Goal: Information Seeking & Learning: Check status

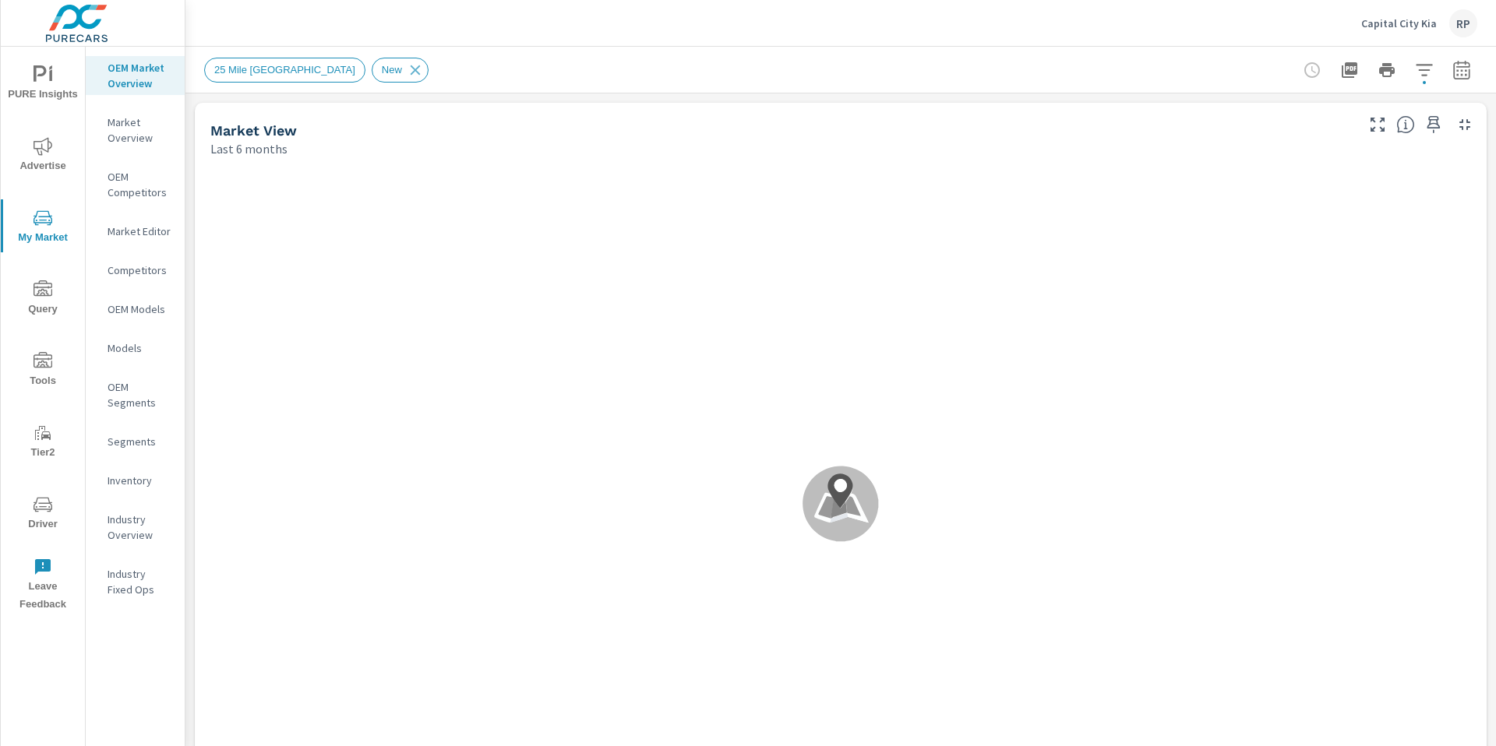
scroll to position [1, 0]
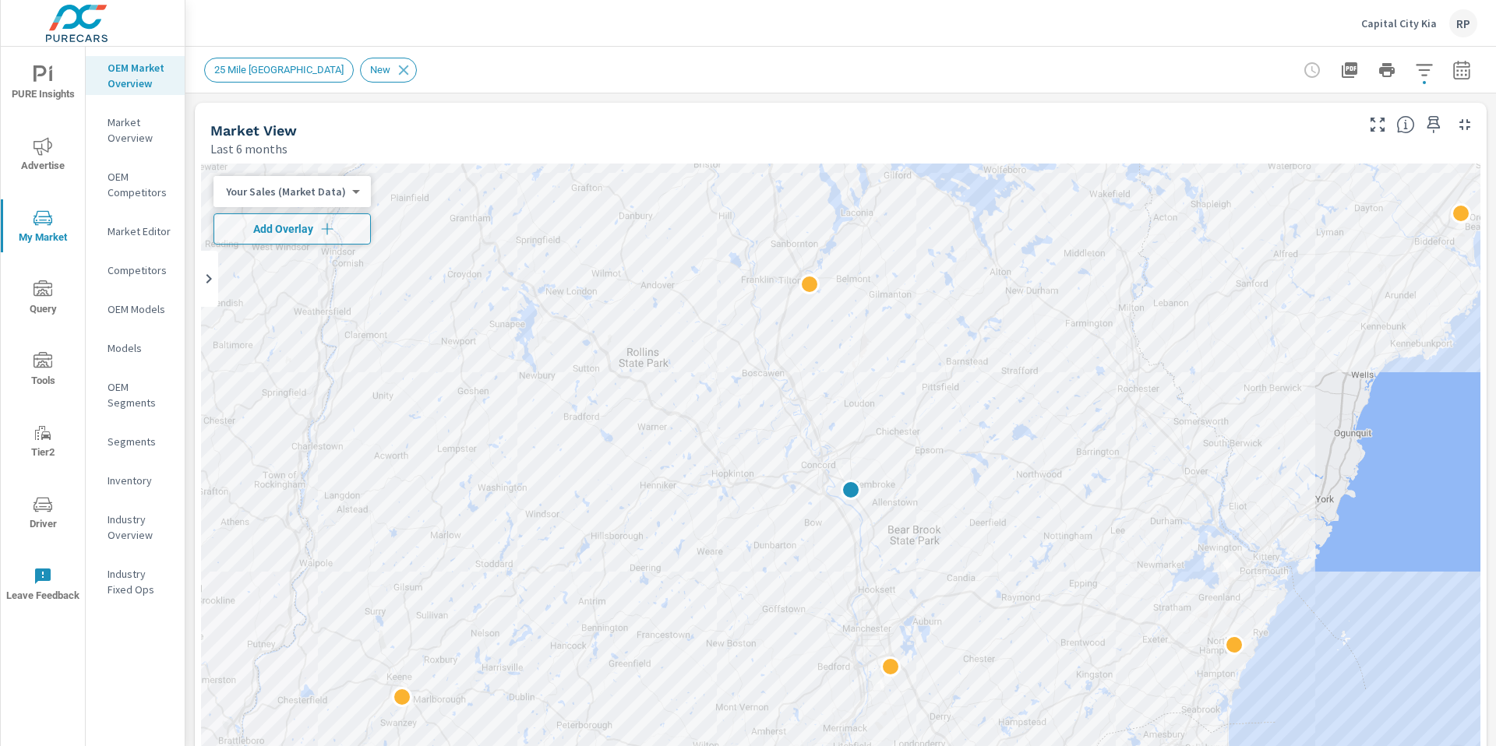
click at [130, 488] on p "Inventory" at bounding box center [140, 481] width 65 height 16
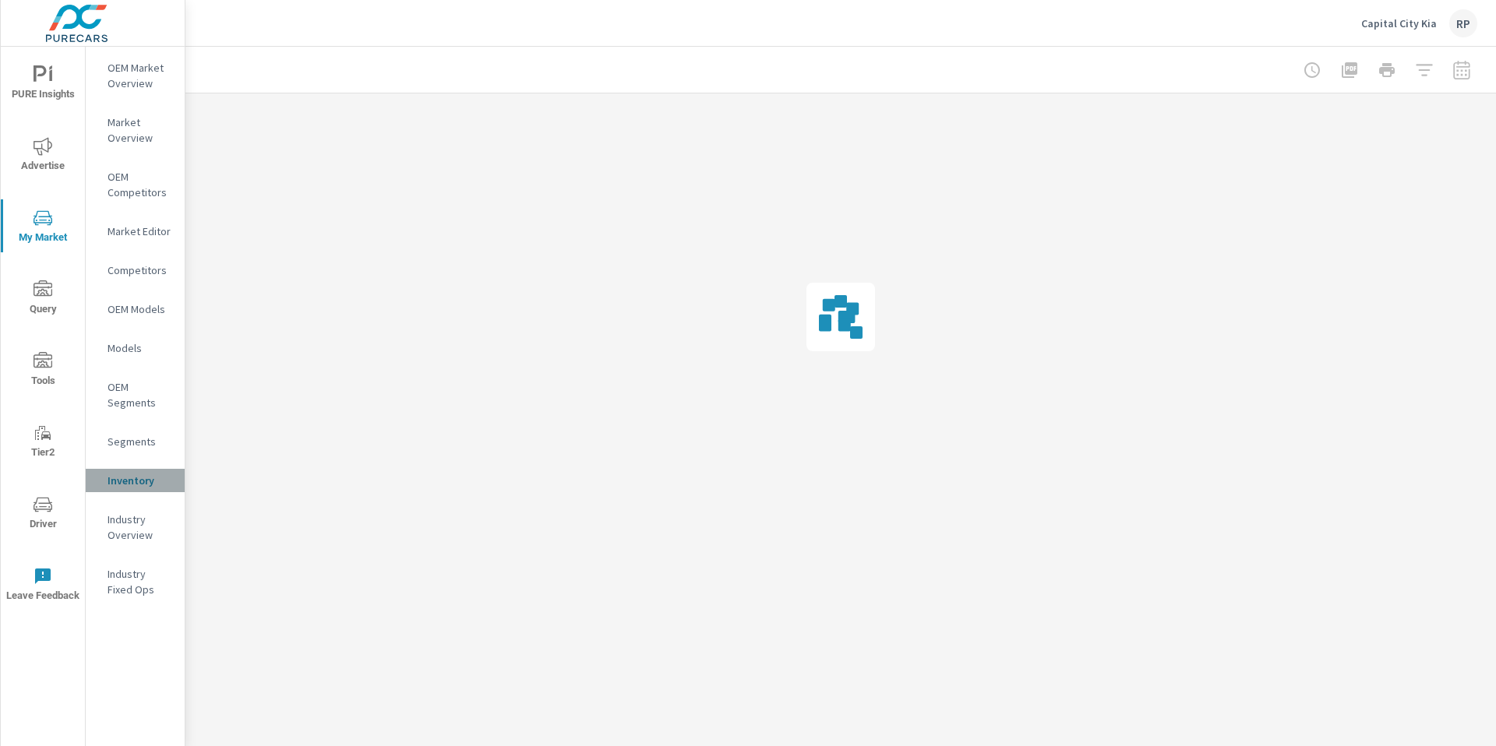
click at [135, 484] on p "Inventory" at bounding box center [140, 481] width 65 height 16
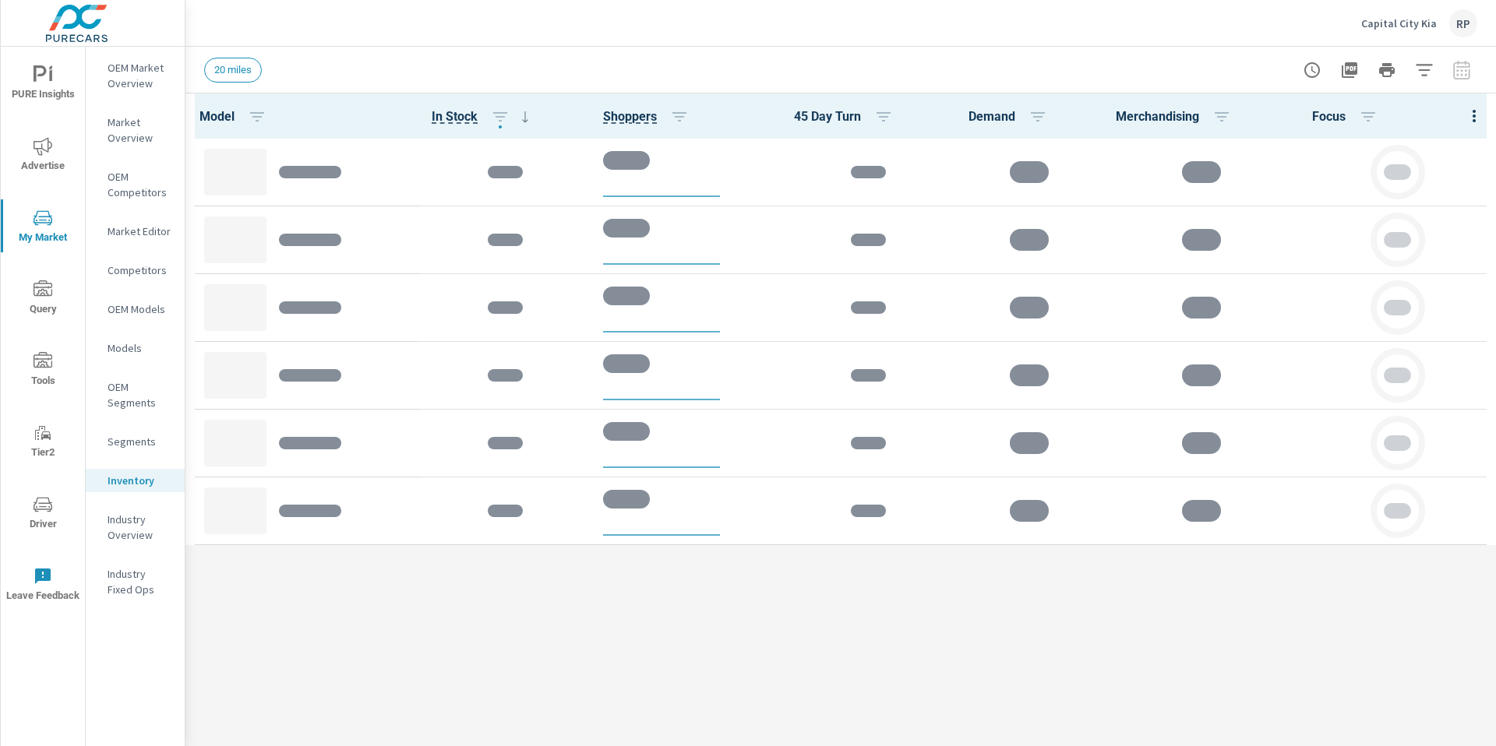
click at [1472, 114] on div at bounding box center [1474, 115] width 44 height 45
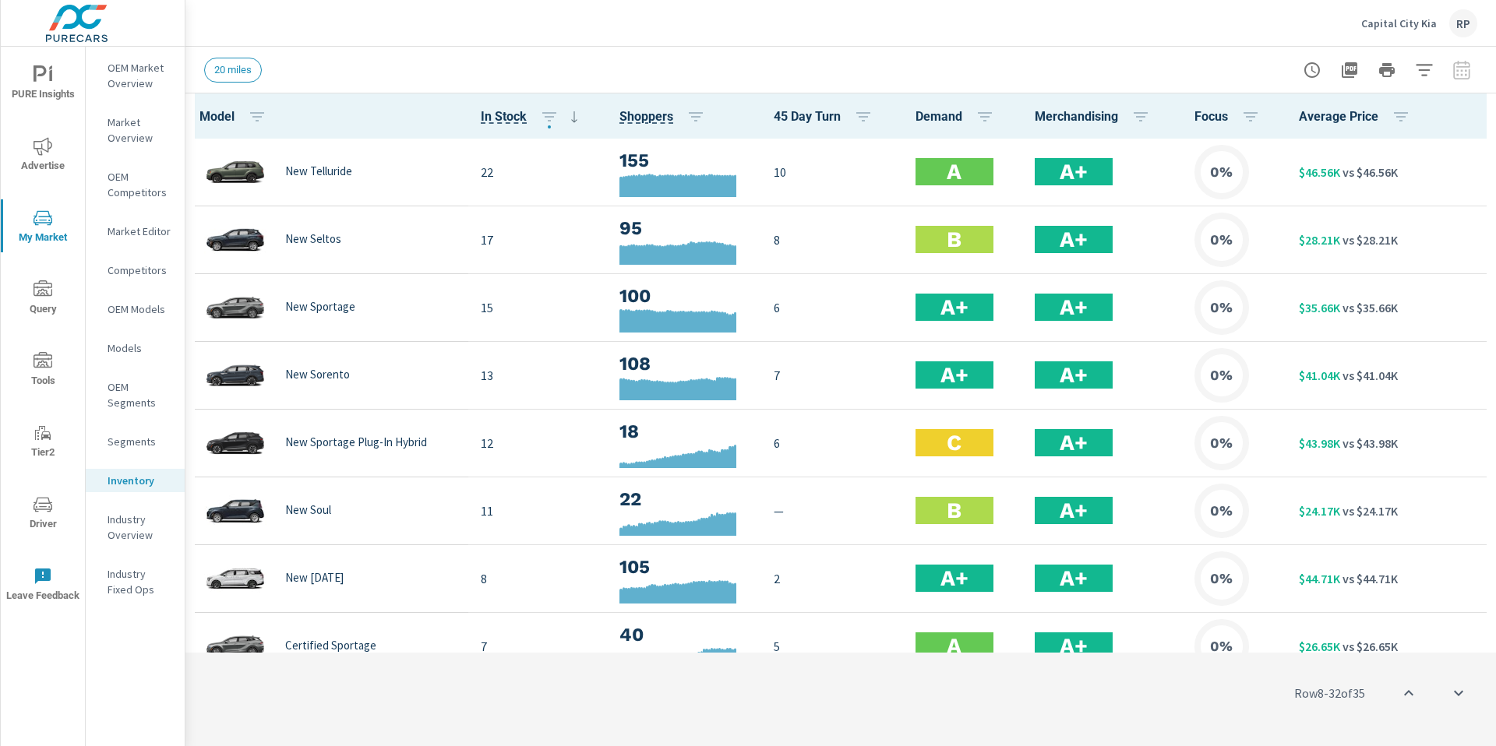
scroll to position [475, 0]
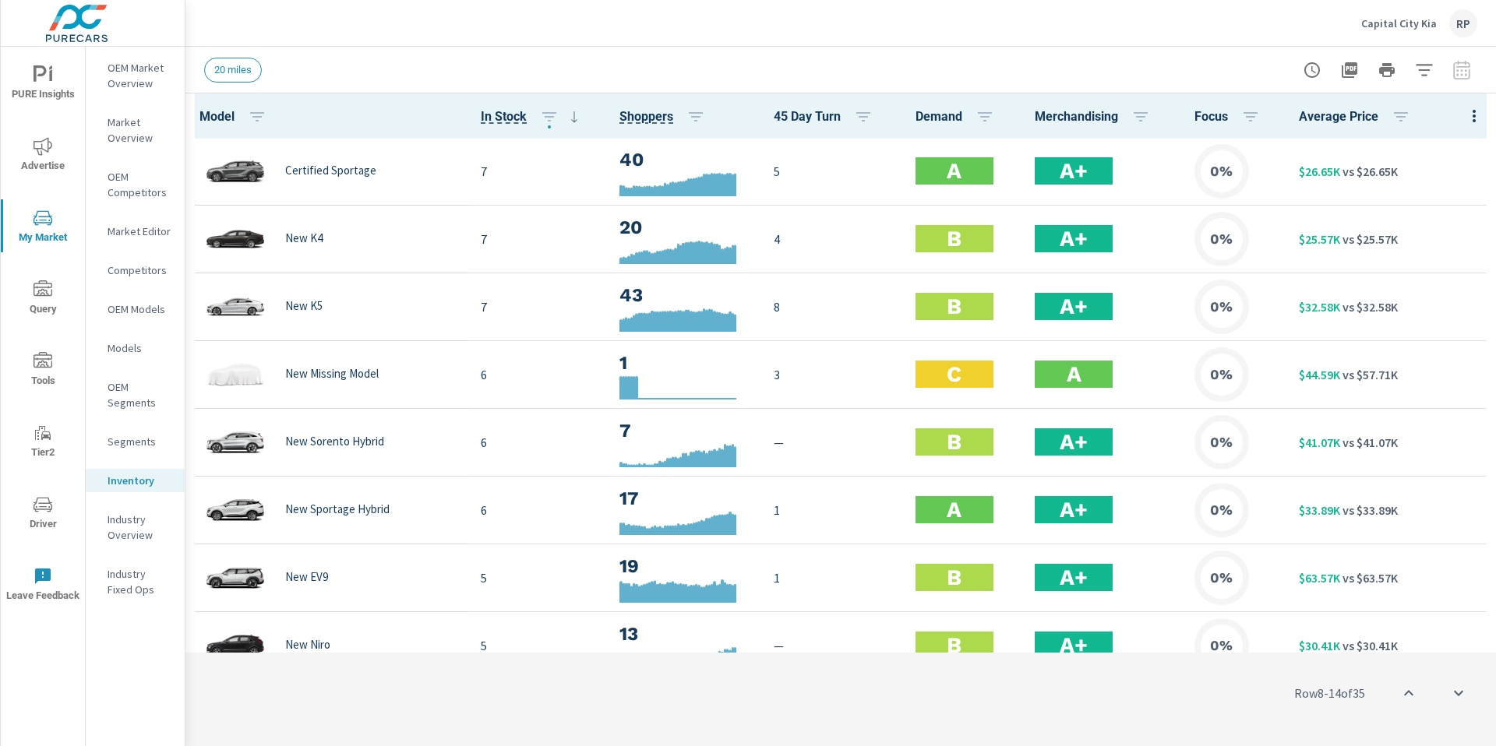
drag, startPoint x: 1405, startPoint y: 64, endPoint x: 1426, endPoint y: 70, distance: 21.9
click at [1408, 64] on div at bounding box center [1386, 70] width 181 height 31
click at [1428, 72] on icon "button" at bounding box center [1424, 70] width 19 height 19
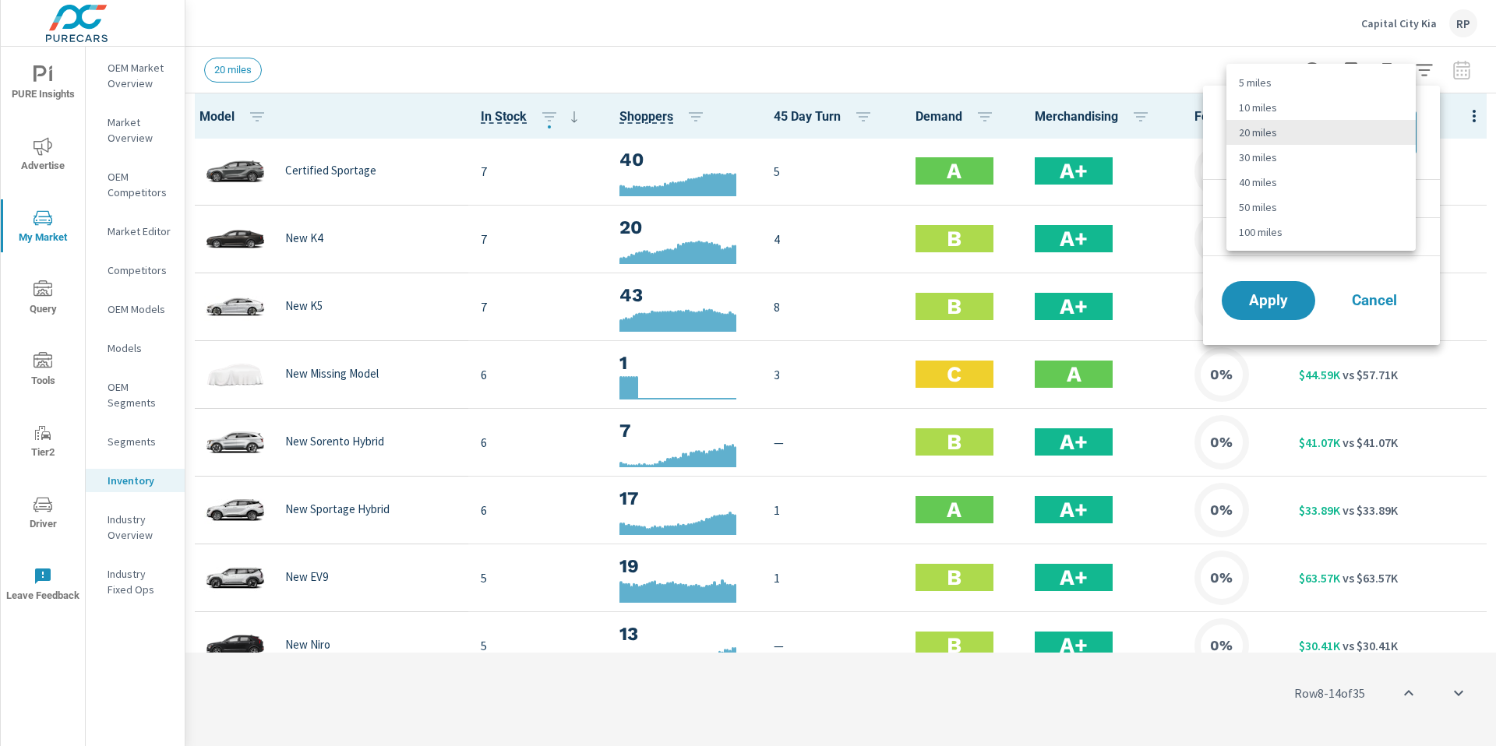
click at [1336, 118] on body "PURE Insights Advertise My Market Query Tools Tier2 Driver Leave Feedback OEM M…" at bounding box center [748, 381] width 1496 height 763
click at [1317, 206] on li "50 miles" at bounding box center [1320, 207] width 189 height 25
type Distance "50"
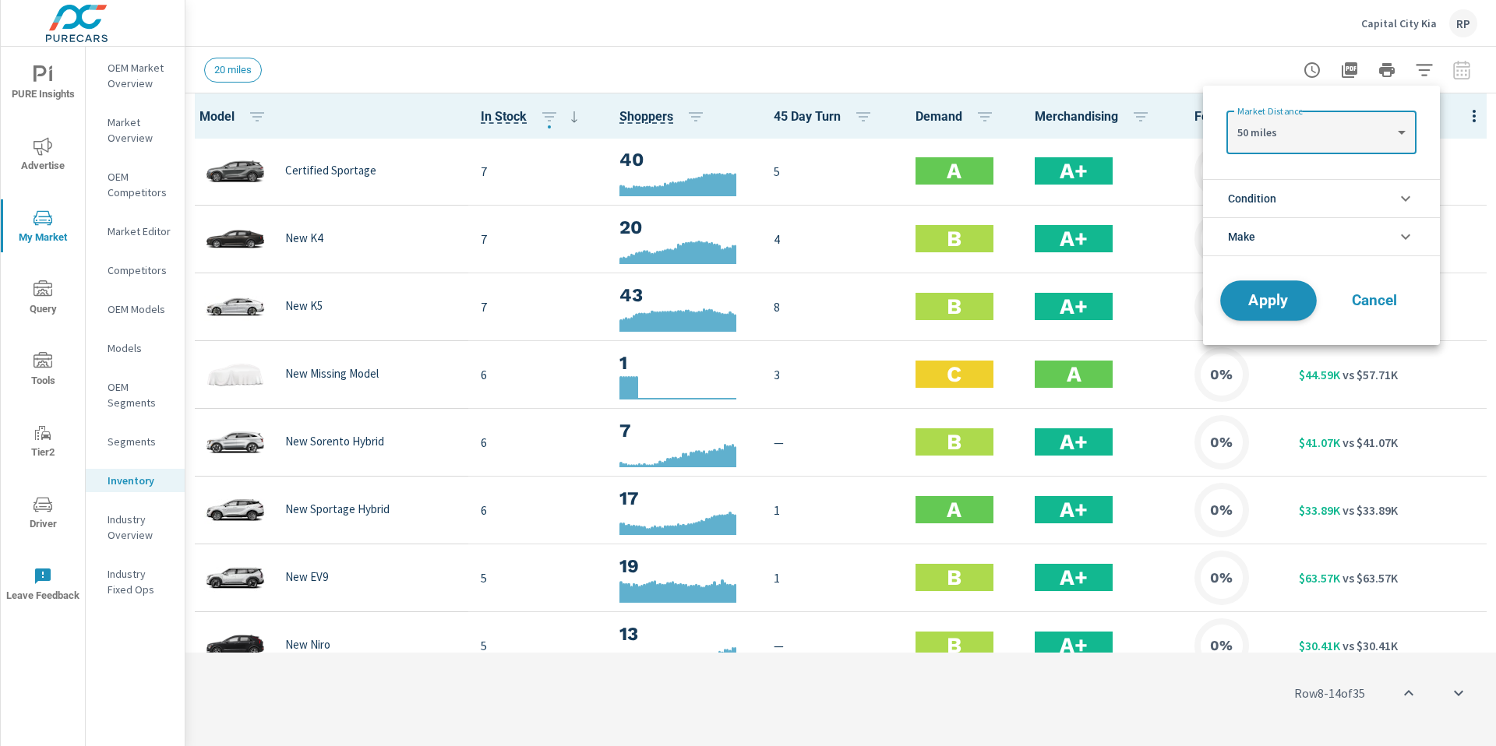
click at [1259, 319] on button "Apply" at bounding box center [1268, 300] width 97 height 41
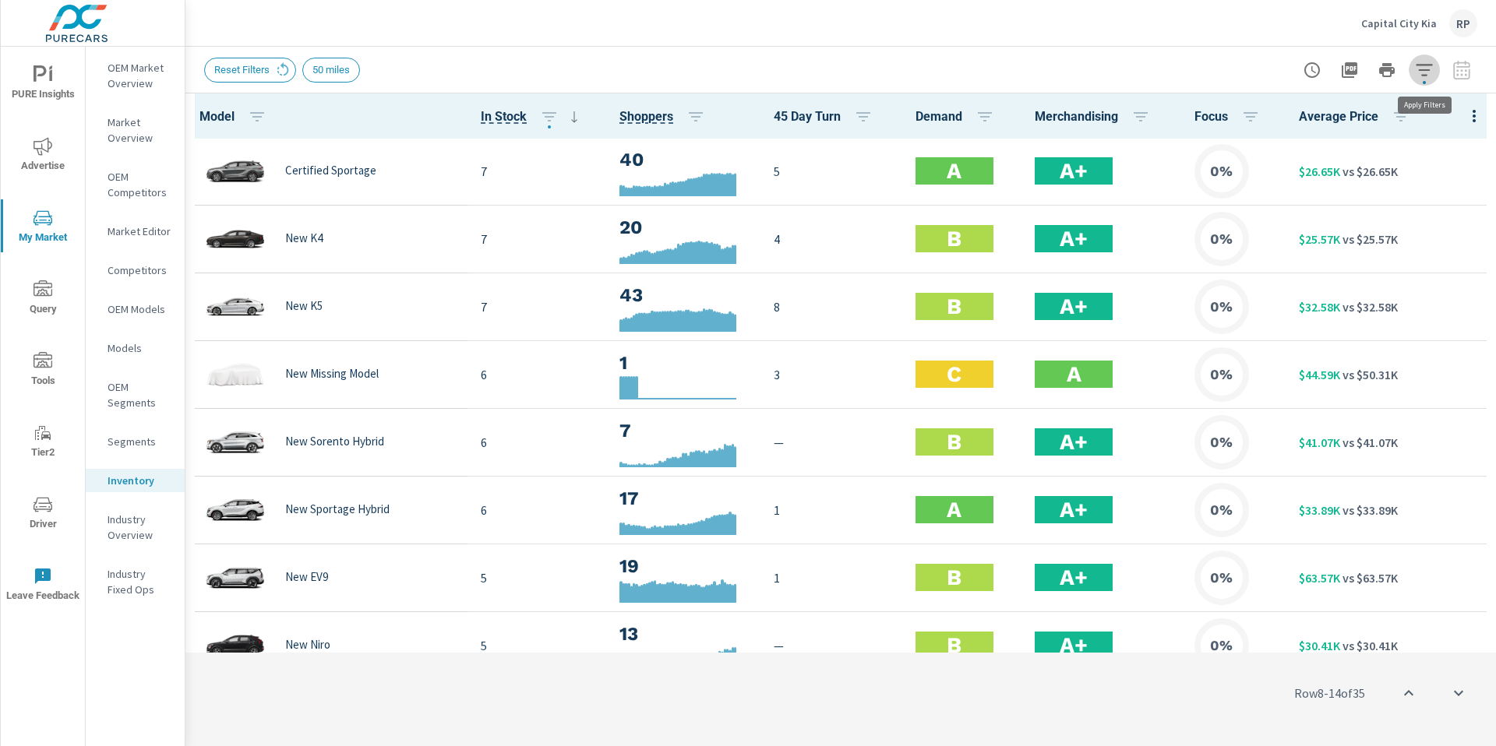
click at [1429, 63] on icon "button" at bounding box center [1424, 70] width 19 height 19
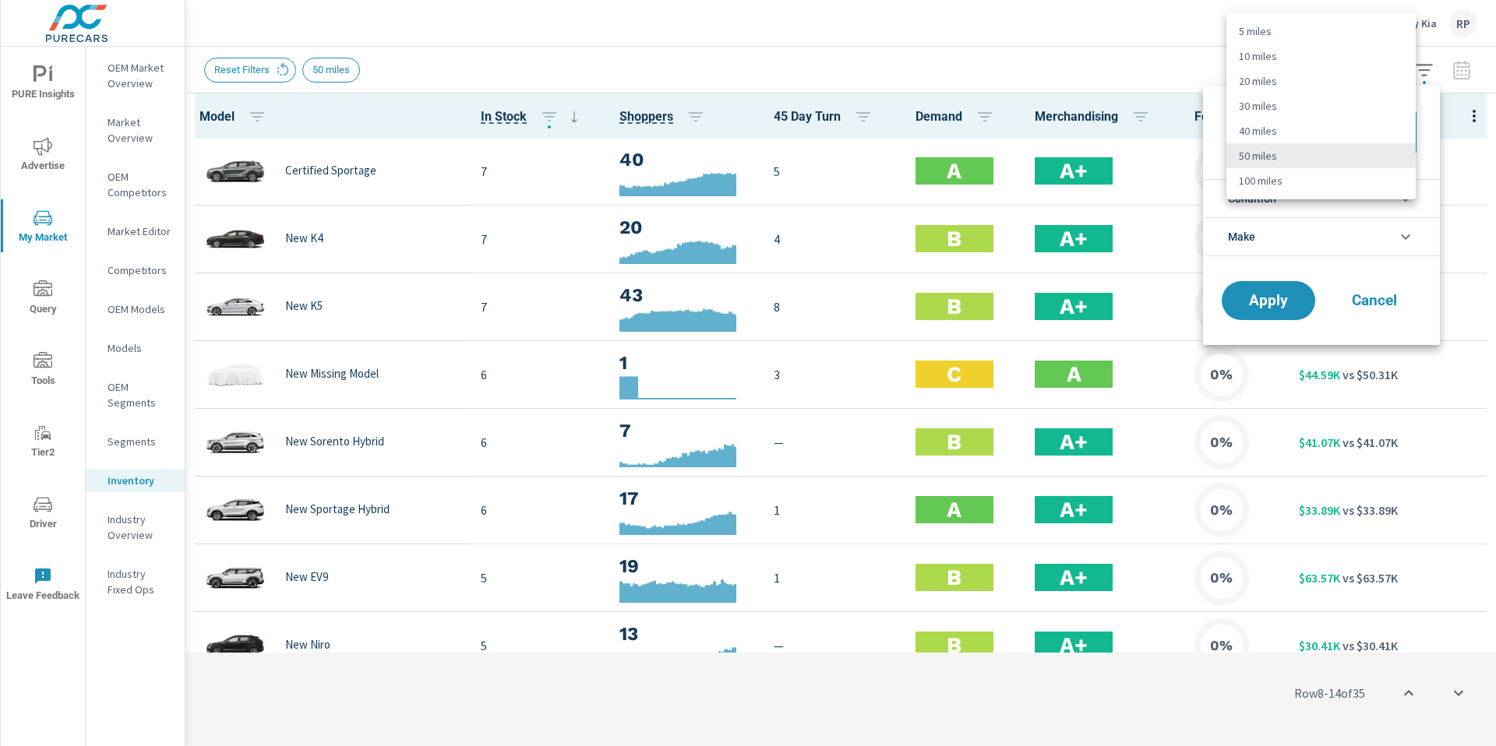
click at [1319, 131] on body "PURE Insights Advertise My Market Query Tools Tier2 Driver Leave Feedback OEM M…" at bounding box center [748, 381] width 1496 height 763
click at [1306, 178] on li "100 miles" at bounding box center [1320, 180] width 189 height 25
type Distance "100"
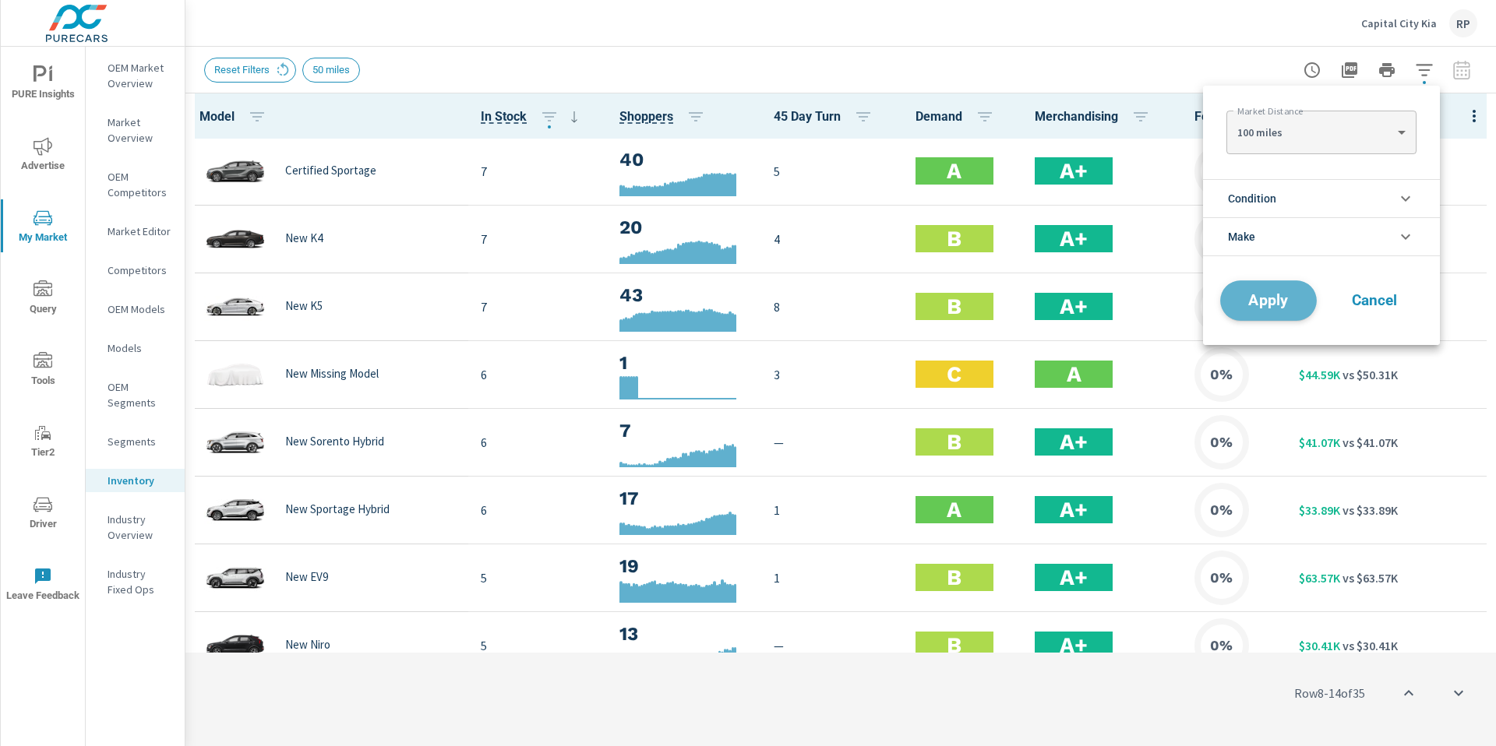
click at [1286, 291] on button "Apply" at bounding box center [1268, 300] width 97 height 41
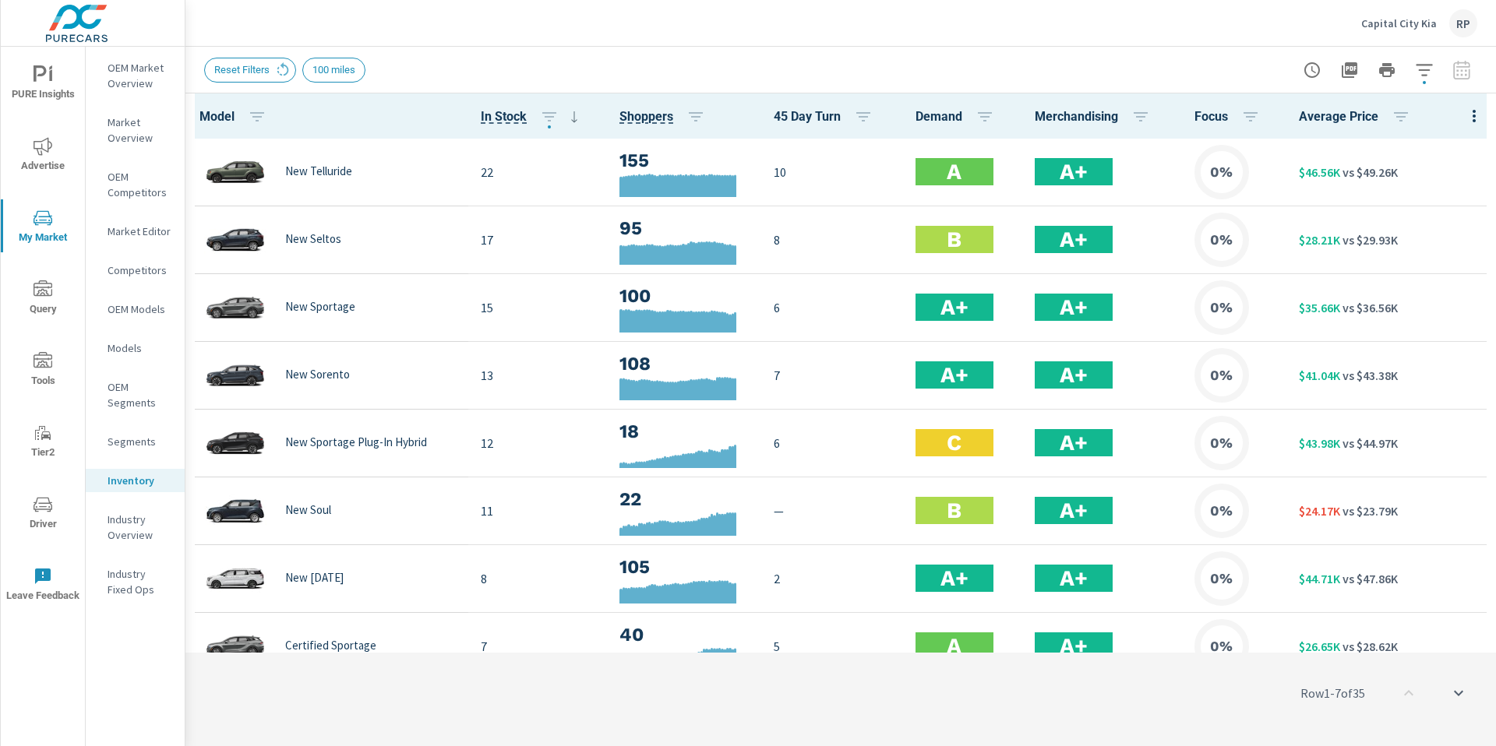
click at [1465, 117] on icon "button" at bounding box center [1474, 116] width 19 height 19
click at [1423, 368] on span "Customize columns..." at bounding box center [1423, 362] width 98 height 16
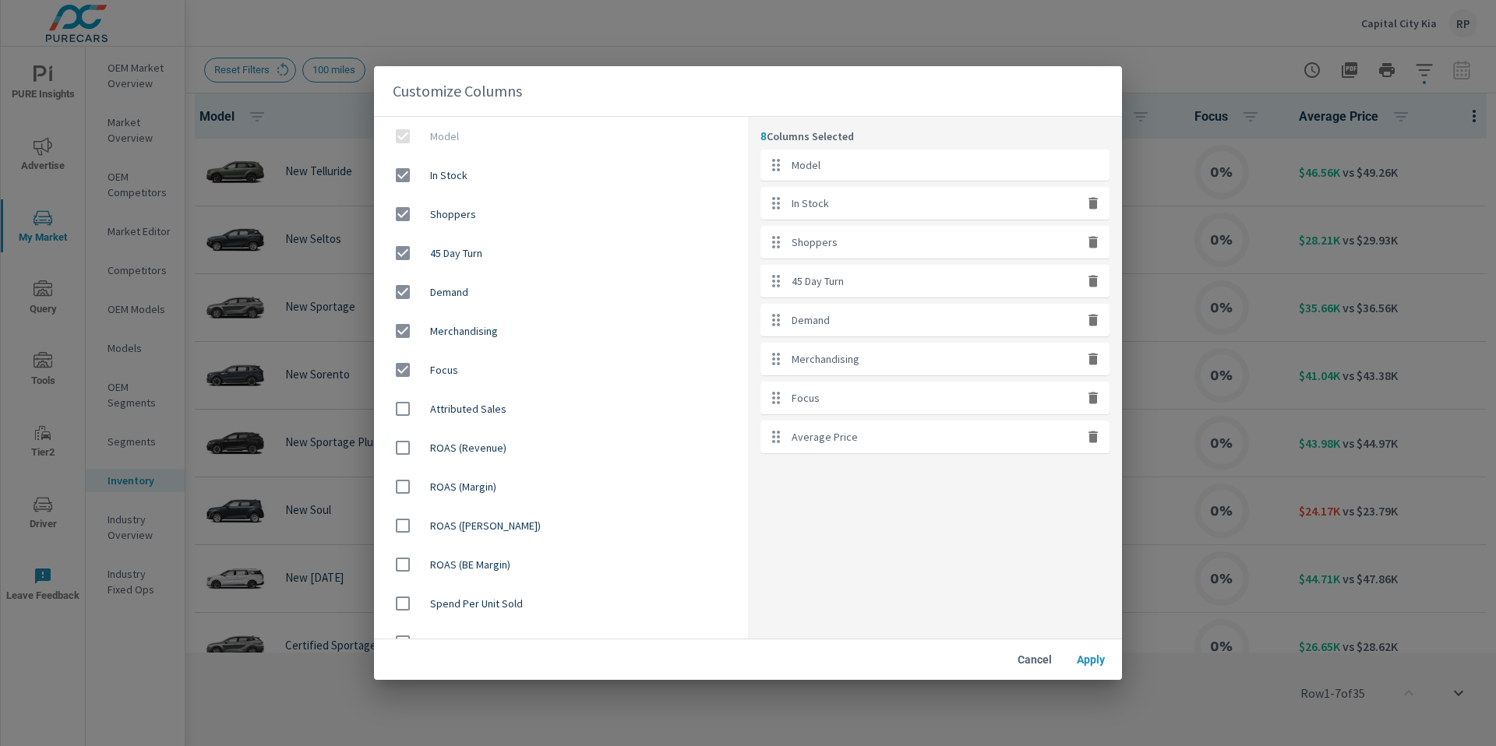
click at [1092, 398] on icon "button" at bounding box center [1092, 398] width 9 height 12
checkbox input "false"
click at [1087, 281] on icon "button" at bounding box center [1093, 281] width 16 height 16
checkbox input "false"
click at [1101, 207] on button "button" at bounding box center [1093, 203] width 20 height 20
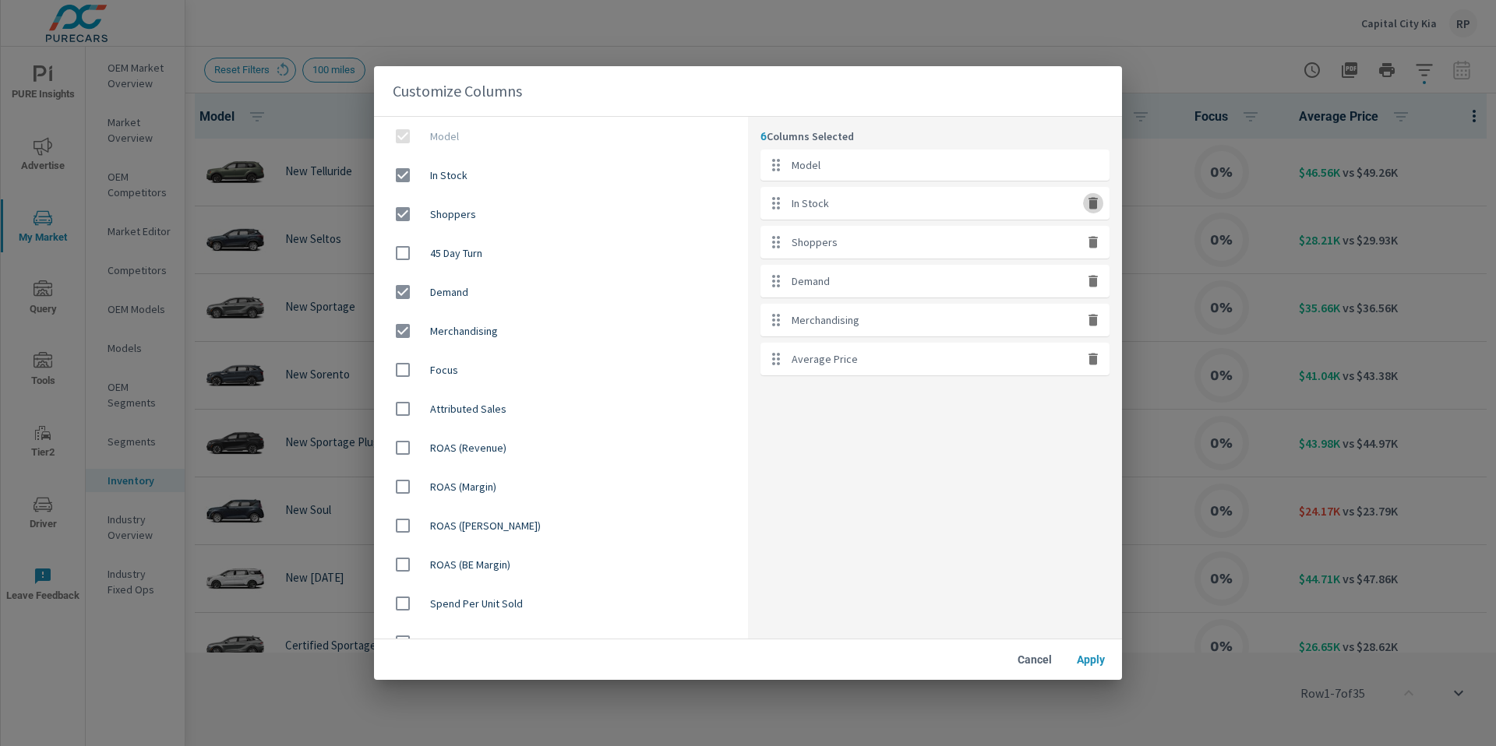
checkbox input "false"
click at [1093, 665] on span "Apply" at bounding box center [1090, 660] width 37 height 14
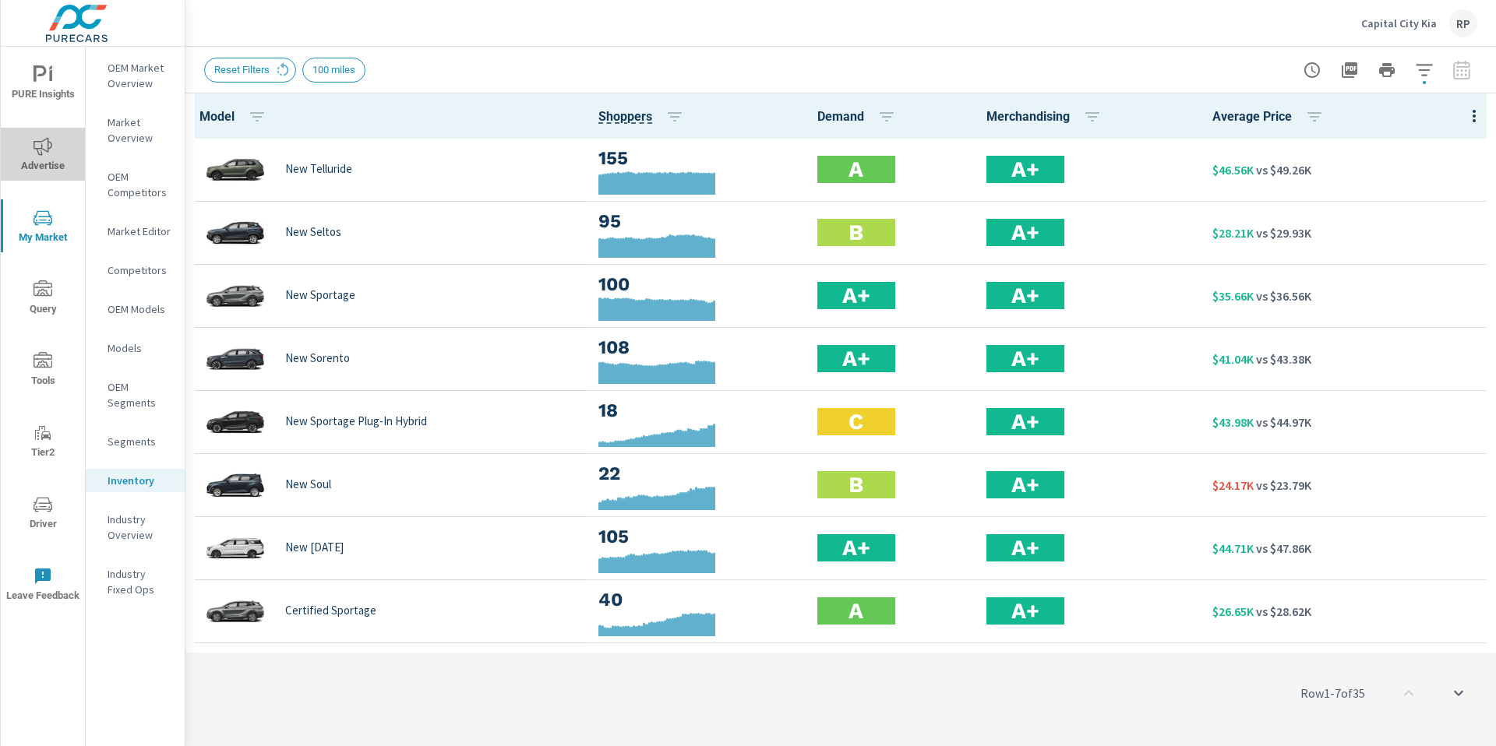
click at [44, 151] on icon "nav menu" at bounding box center [42, 146] width 19 height 19
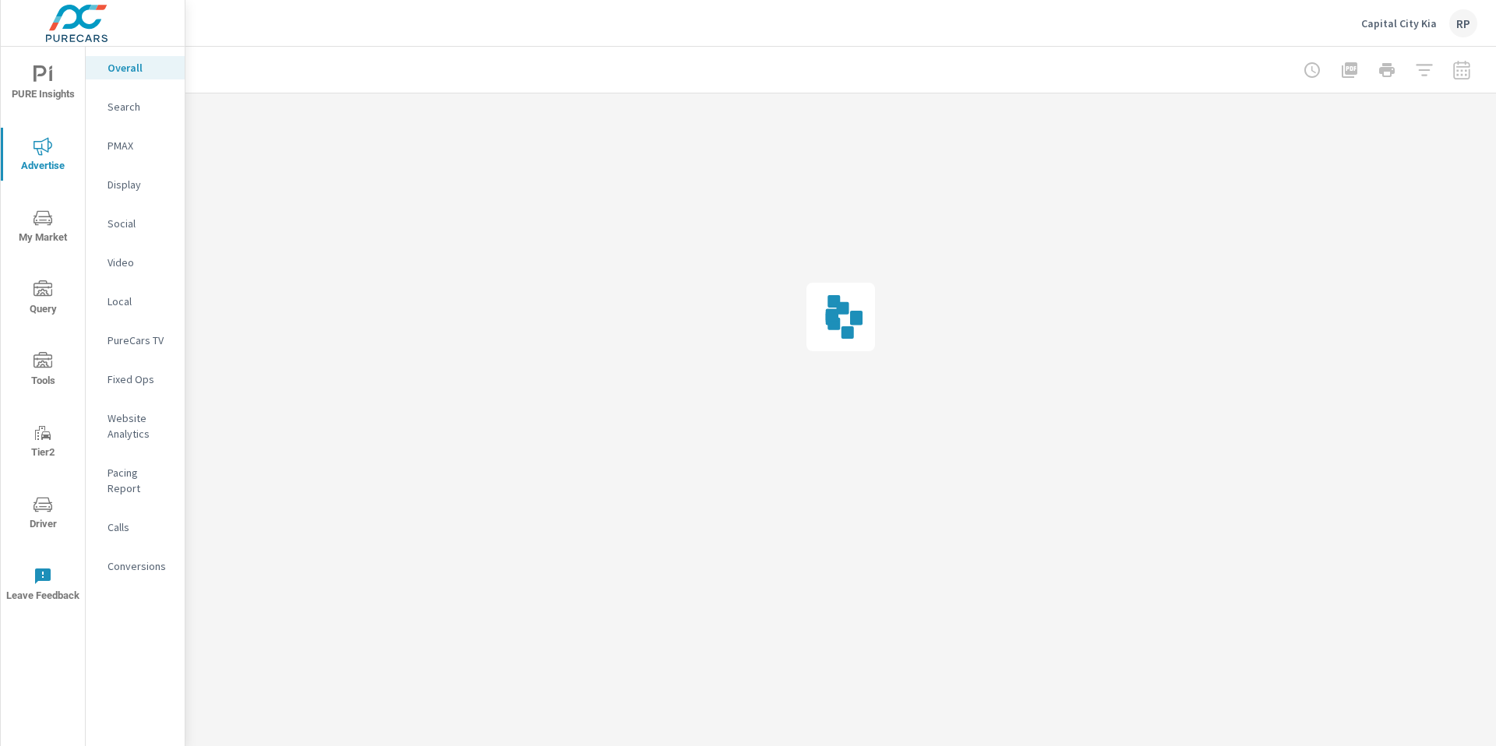
click at [47, 159] on span "Advertise" at bounding box center [42, 156] width 75 height 38
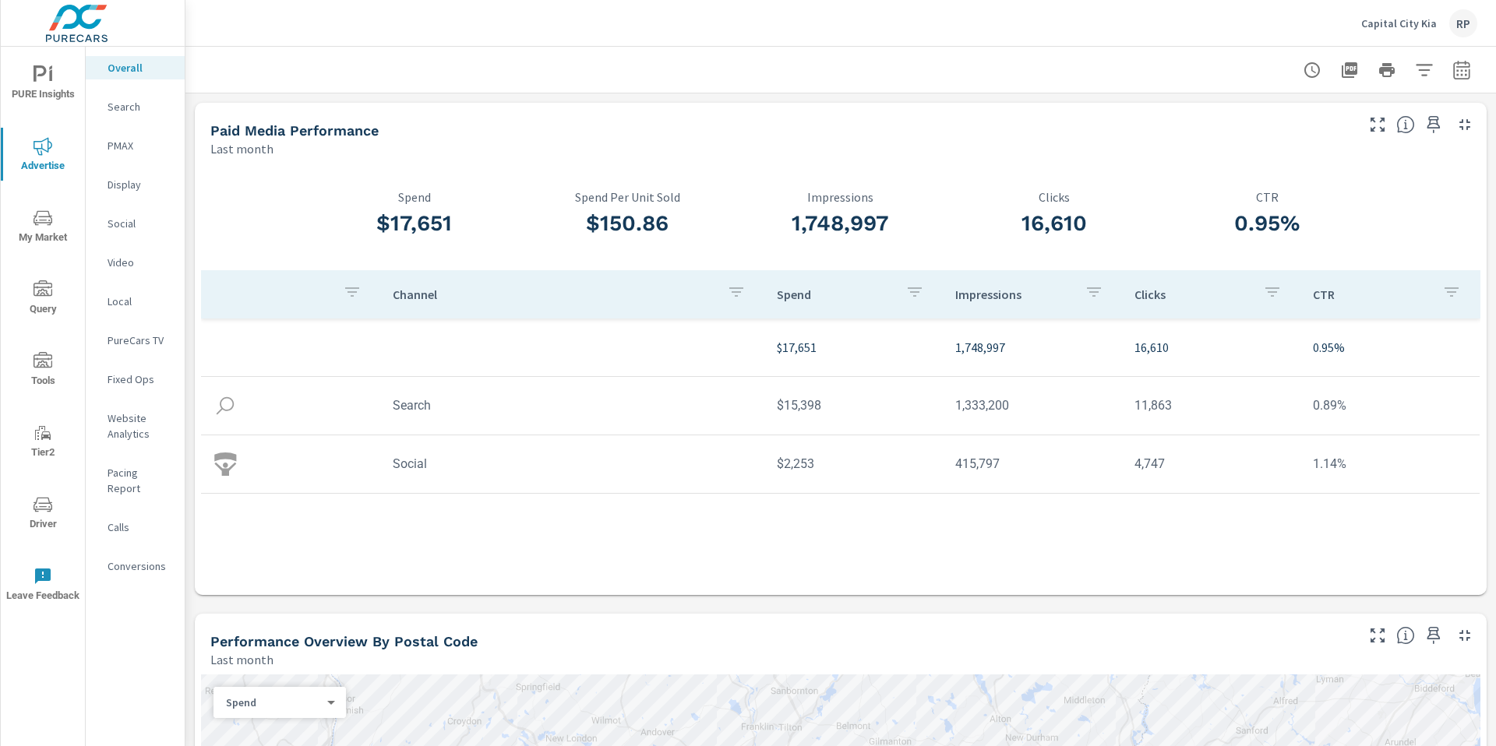
click at [137, 421] on p "Website Analytics" at bounding box center [140, 426] width 65 height 31
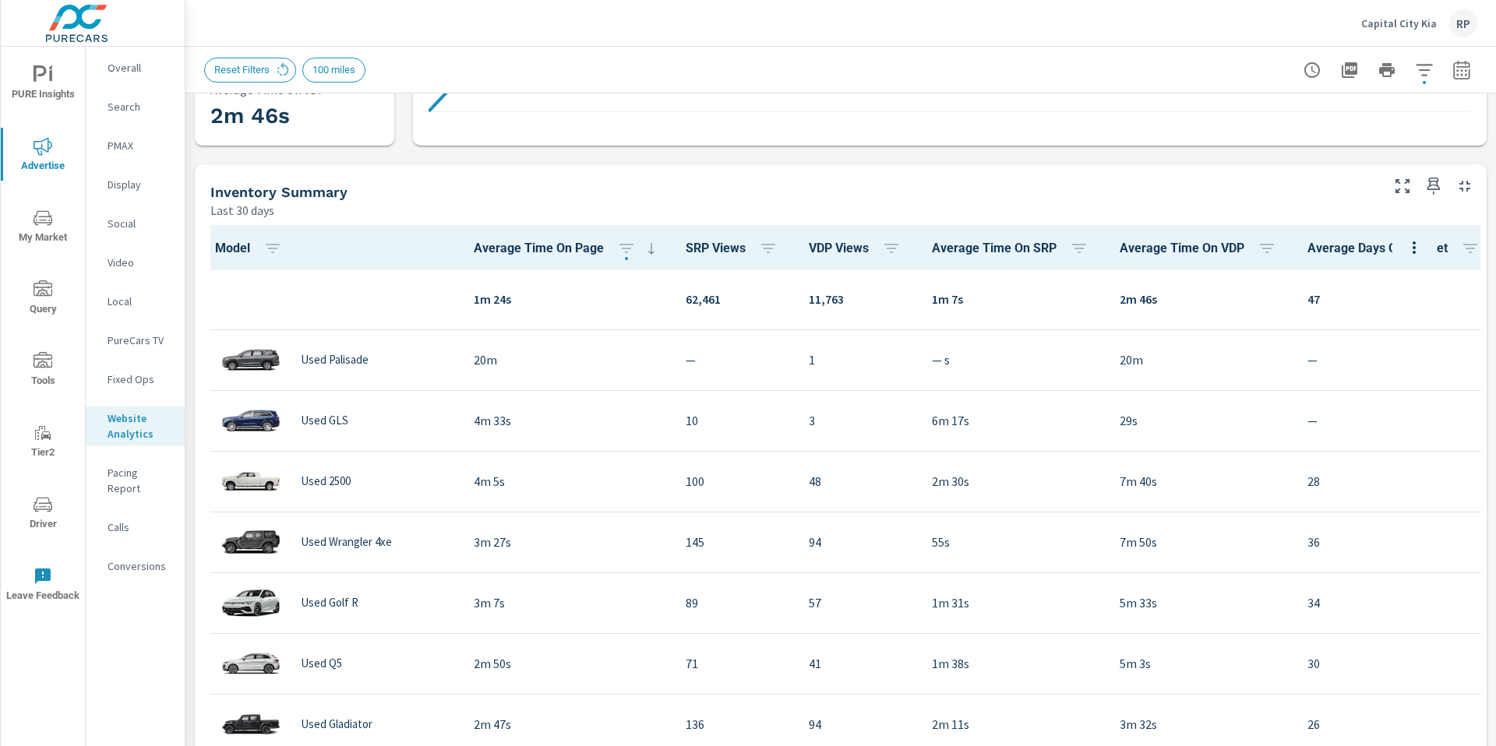
scroll to position [452, 0]
click at [858, 259] on th "VDP Views" at bounding box center [857, 245] width 123 height 45
click at [1458, 76] on icon "button" at bounding box center [1461, 70] width 19 height 19
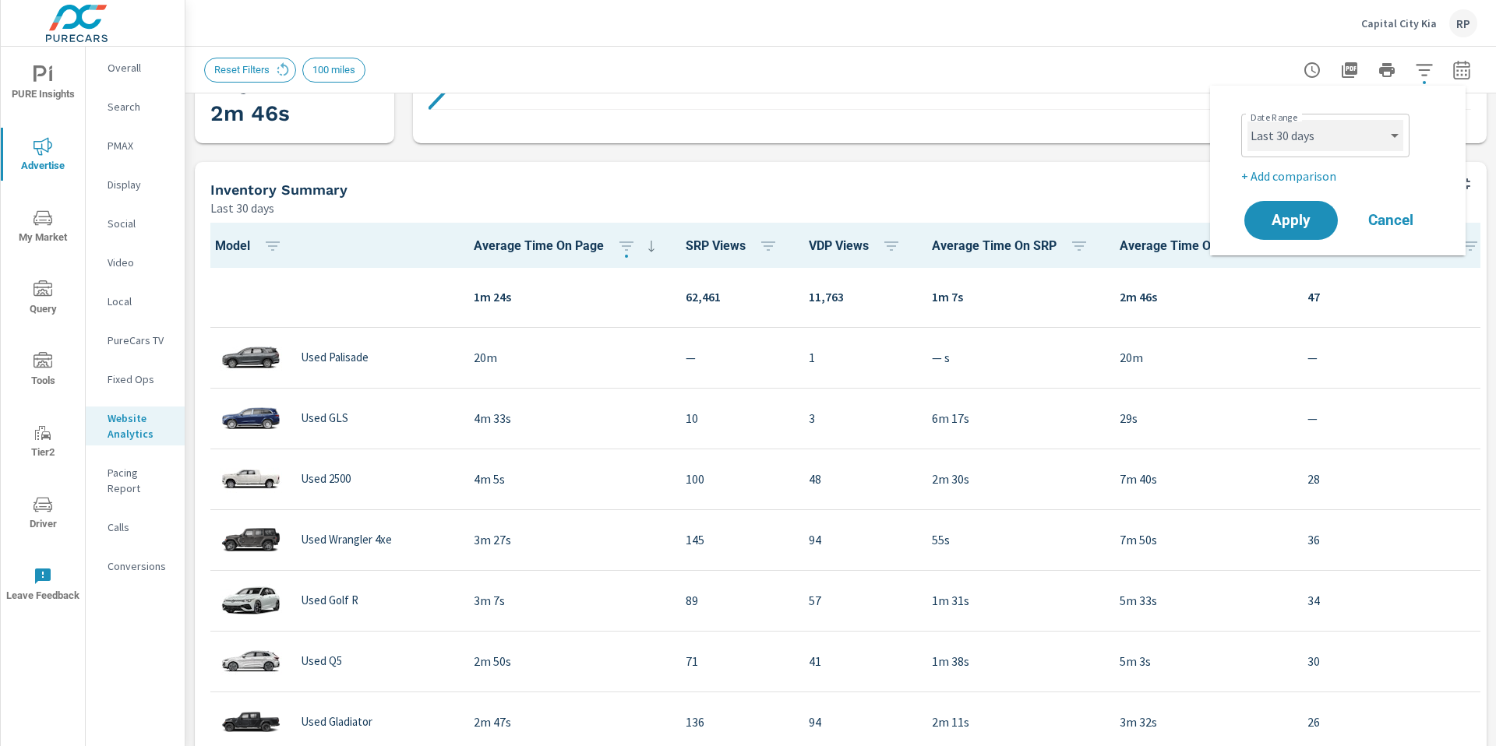
click at [1361, 135] on select "Custom Yesterday Last week Last 7 days Last 14 days Last 30 days Last 45 days L…" at bounding box center [1325, 135] width 156 height 31
click at [1247, 120] on select "Custom Yesterday Last week Last 7 days Last 14 days Last 30 days Last 45 days L…" at bounding box center [1325, 135] width 156 height 31
select select "Last month"
click at [1309, 171] on p "+ Add comparison" at bounding box center [1340, 176] width 199 height 19
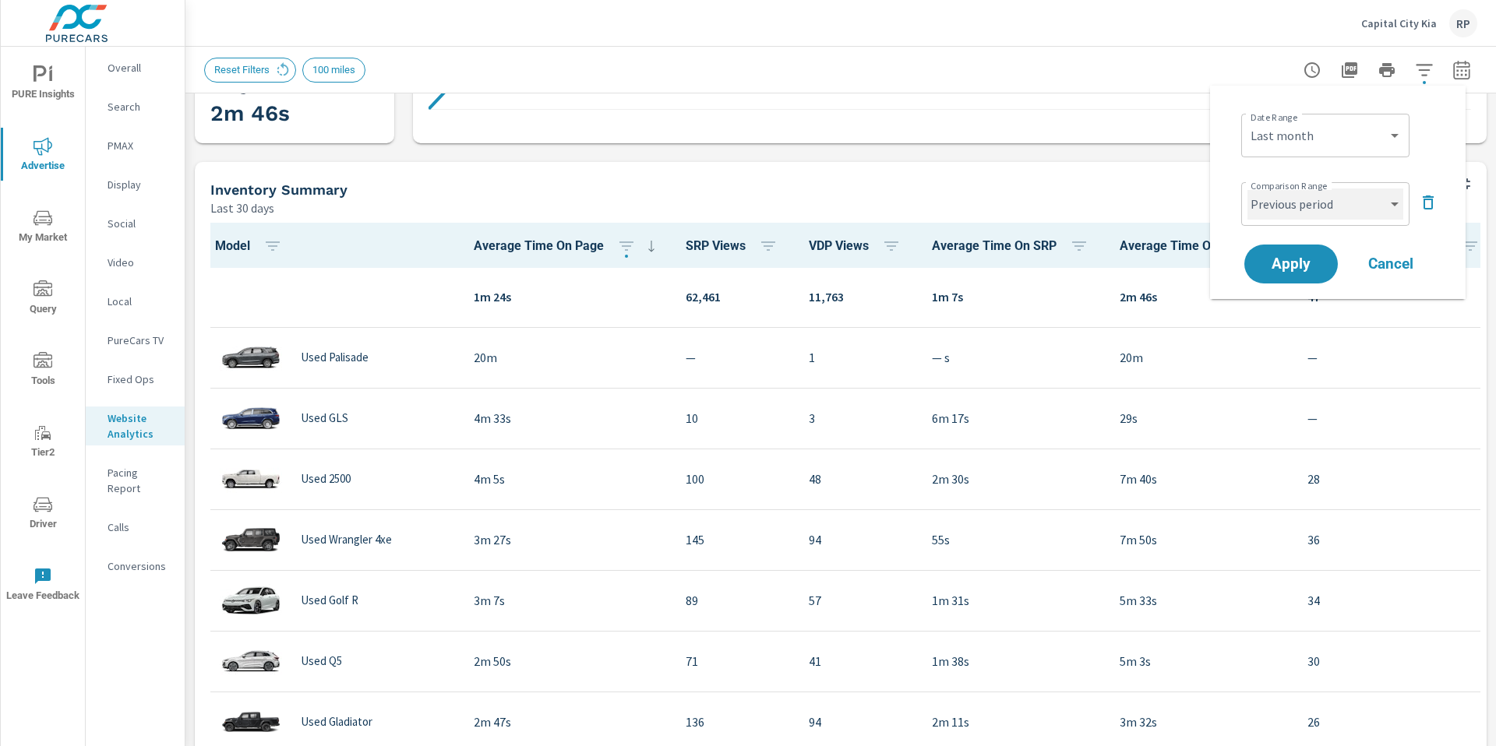
click at [1290, 219] on select "Custom Previous period Previous month Previous year" at bounding box center [1325, 204] width 156 height 31
click at [1247, 189] on select "Custom Previous period Previous month Previous year" at bounding box center [1325, 204] width 156 height 31
select select "Previous month"
click at [1290, 263] on span "Apply" at bounding box center [1291, 264] width 64 height 15
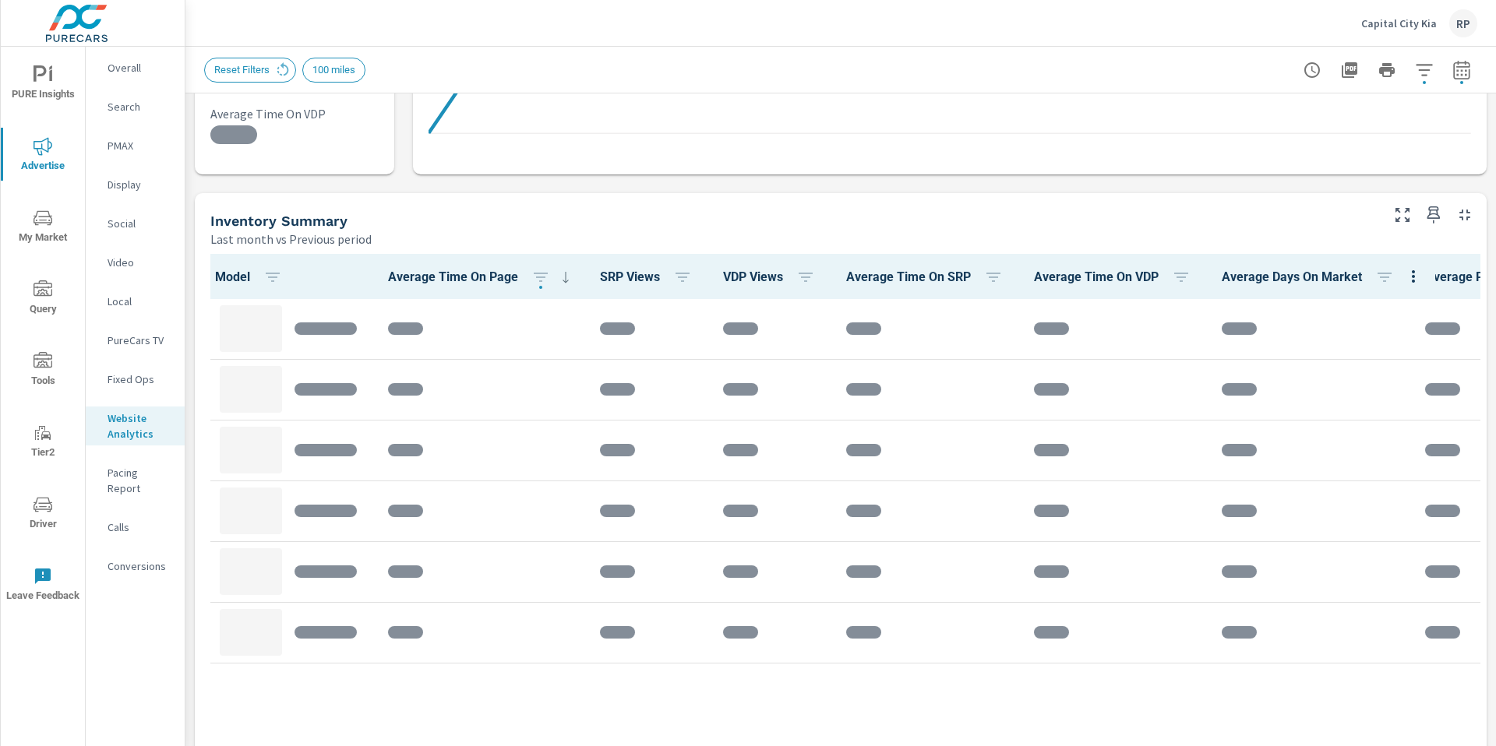
scroll to position [588, 0]
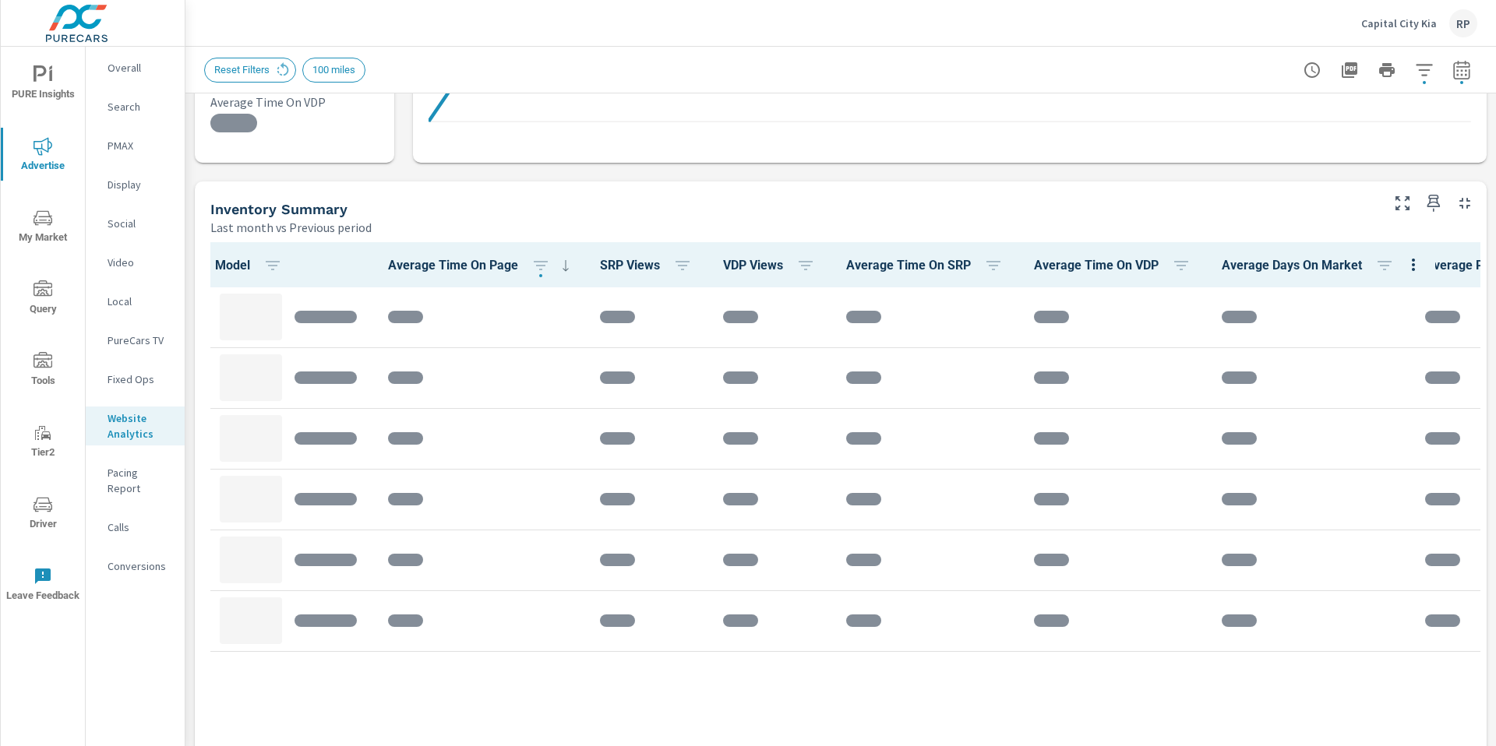
drag, startPoint x: 1495, startPoint y: 155, endPoint x: 1492, endPoint y: 317, distance: 162.1
click at [1492, 317] on div "Analytics Drilldown Capital City Kia Report date range: Aug 01, 2025 - Aug 31, …" at bounding box center [840, 397] width 1310 height 700
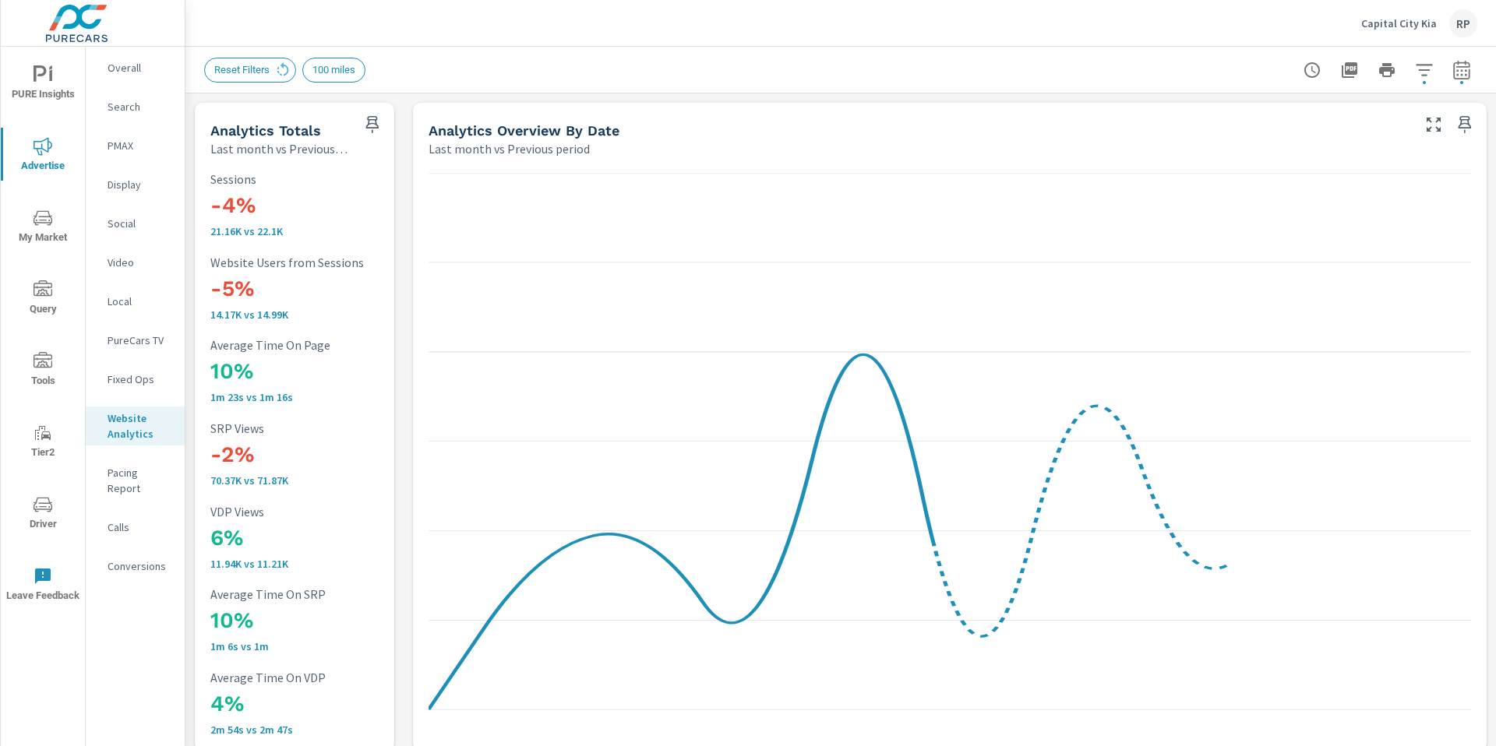
scroll to position [1, 0]
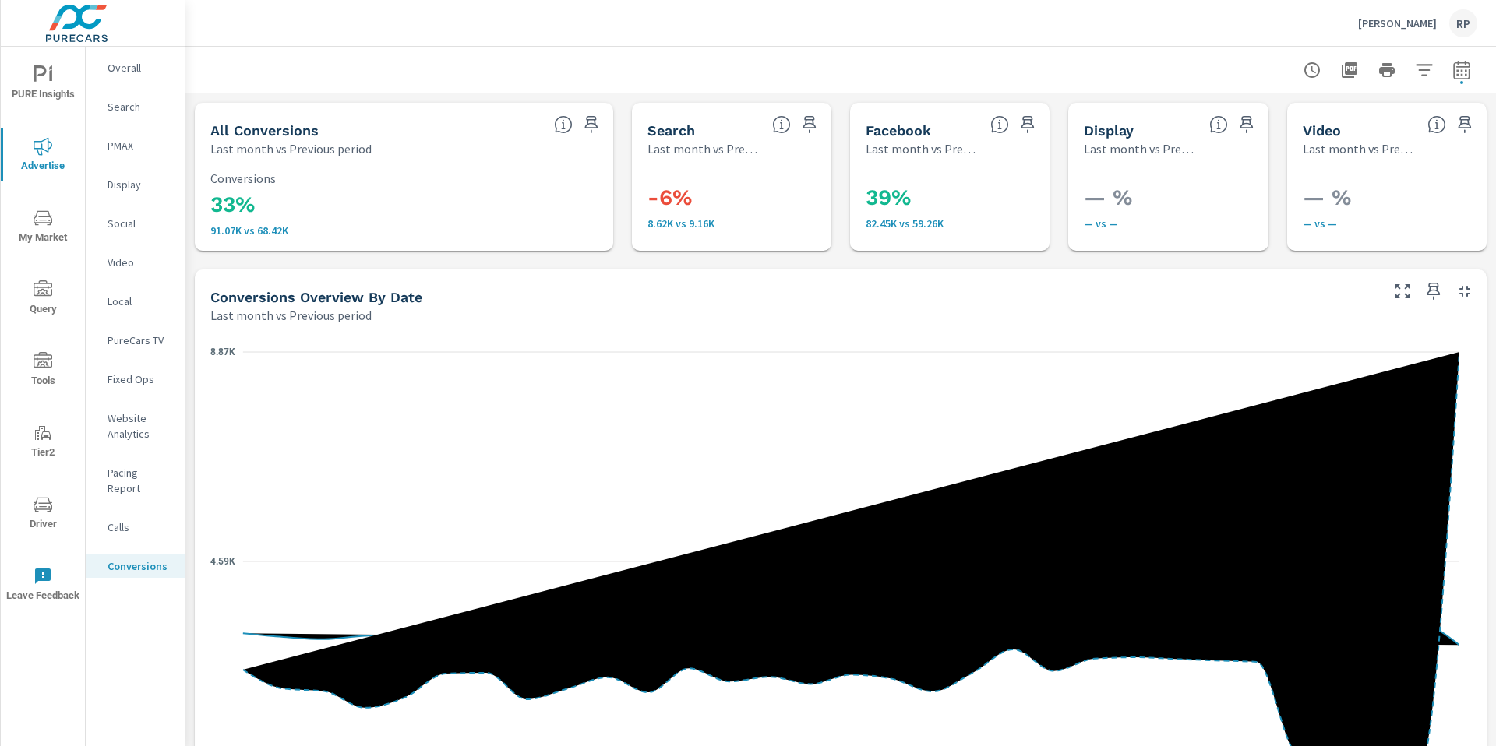
scroll to position [351, 0]
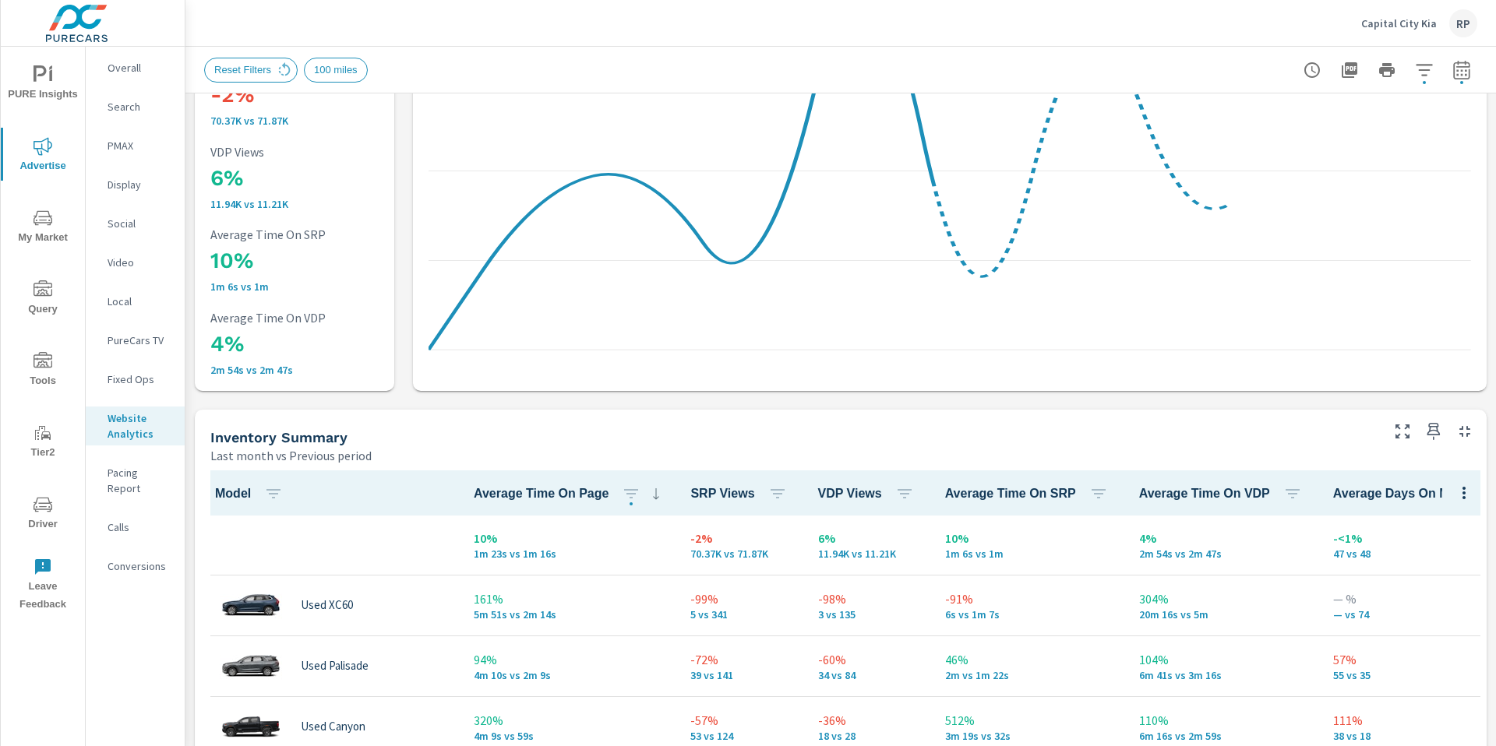
scroll to position [698, 0]
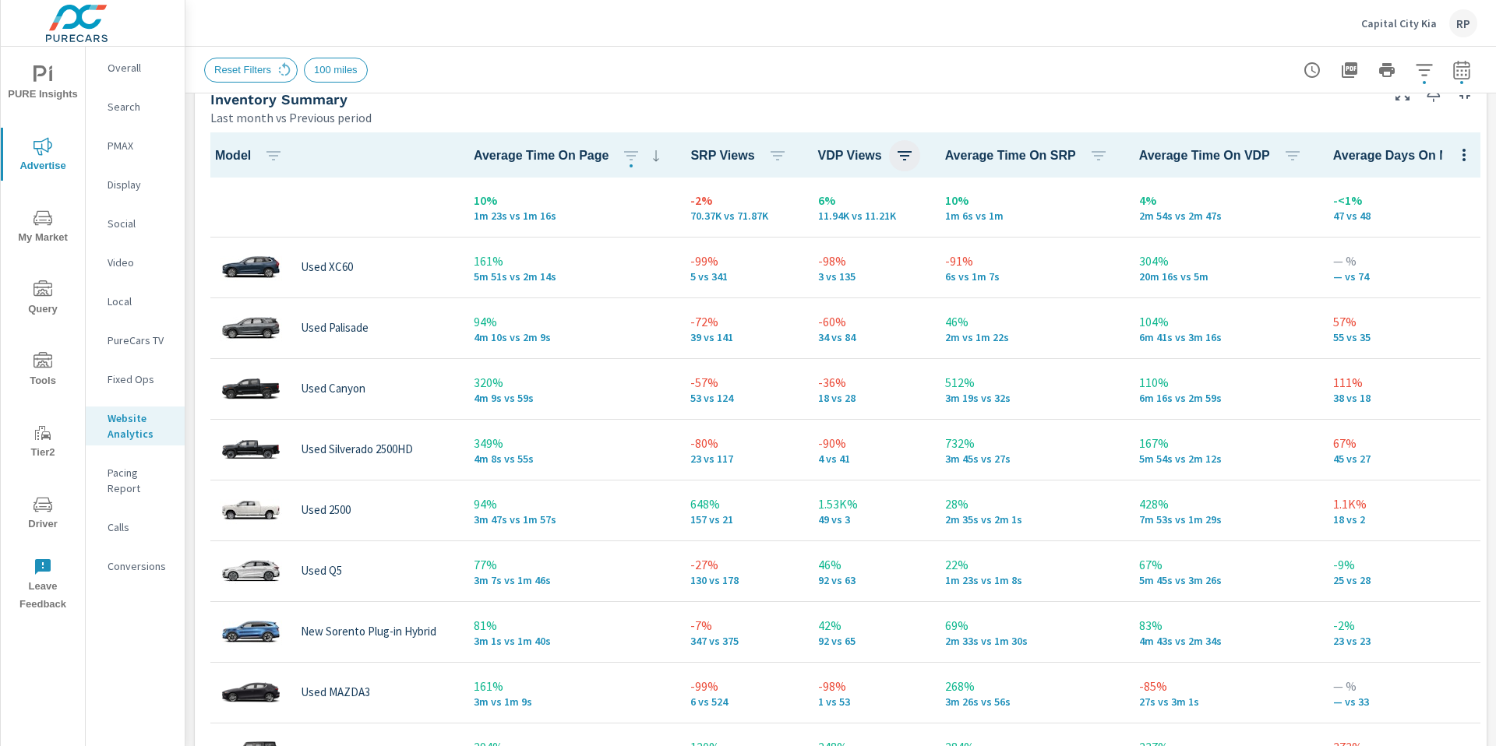
click at [895, 163] on icon "button" at bounding box center [904, 155] width 19 height 19
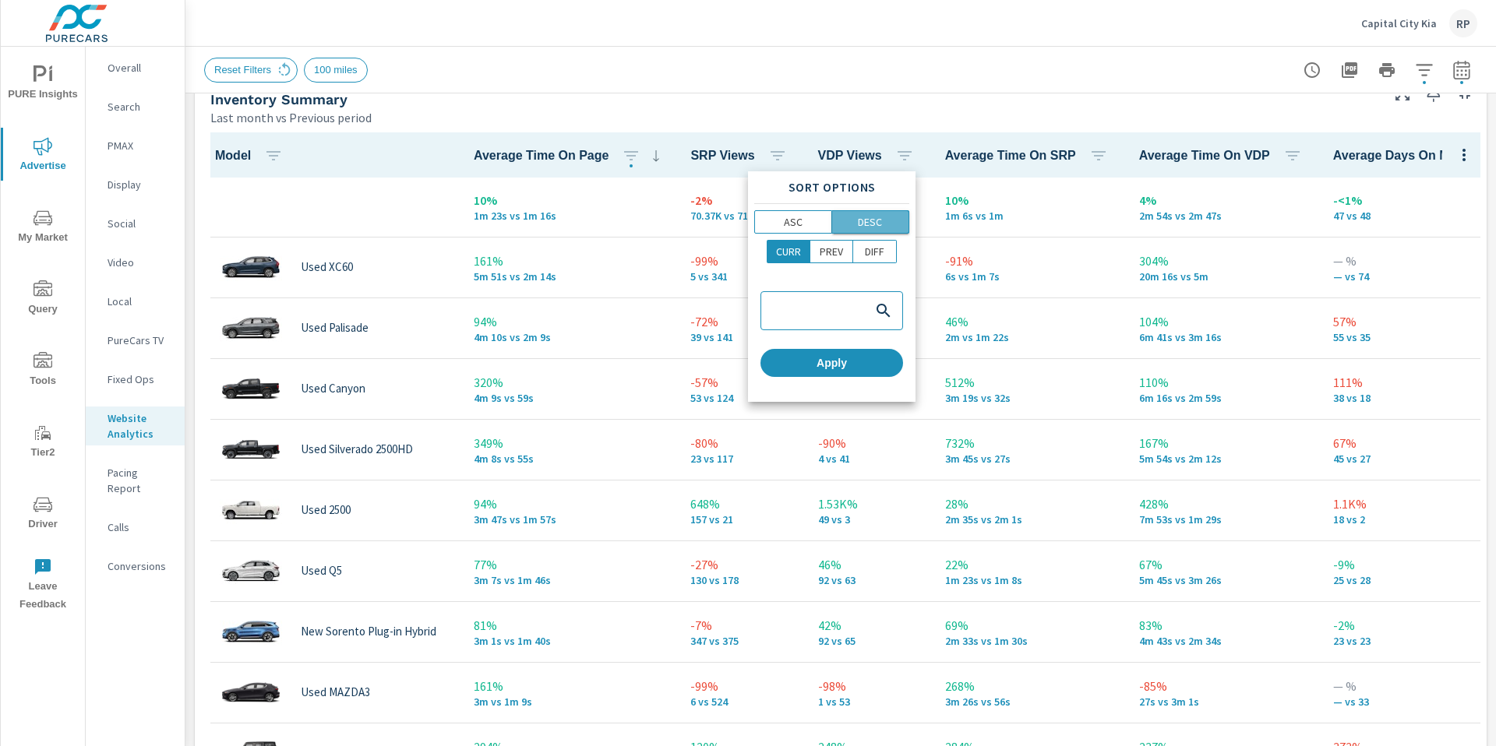
drag, startPoint x: 855, startPoint y: 224, endPoint x: 837, endPoint y: 367, distance: 144.4
click at [855, 224] on span "DESC" at bounding box center [871, 222] width 68 height 16
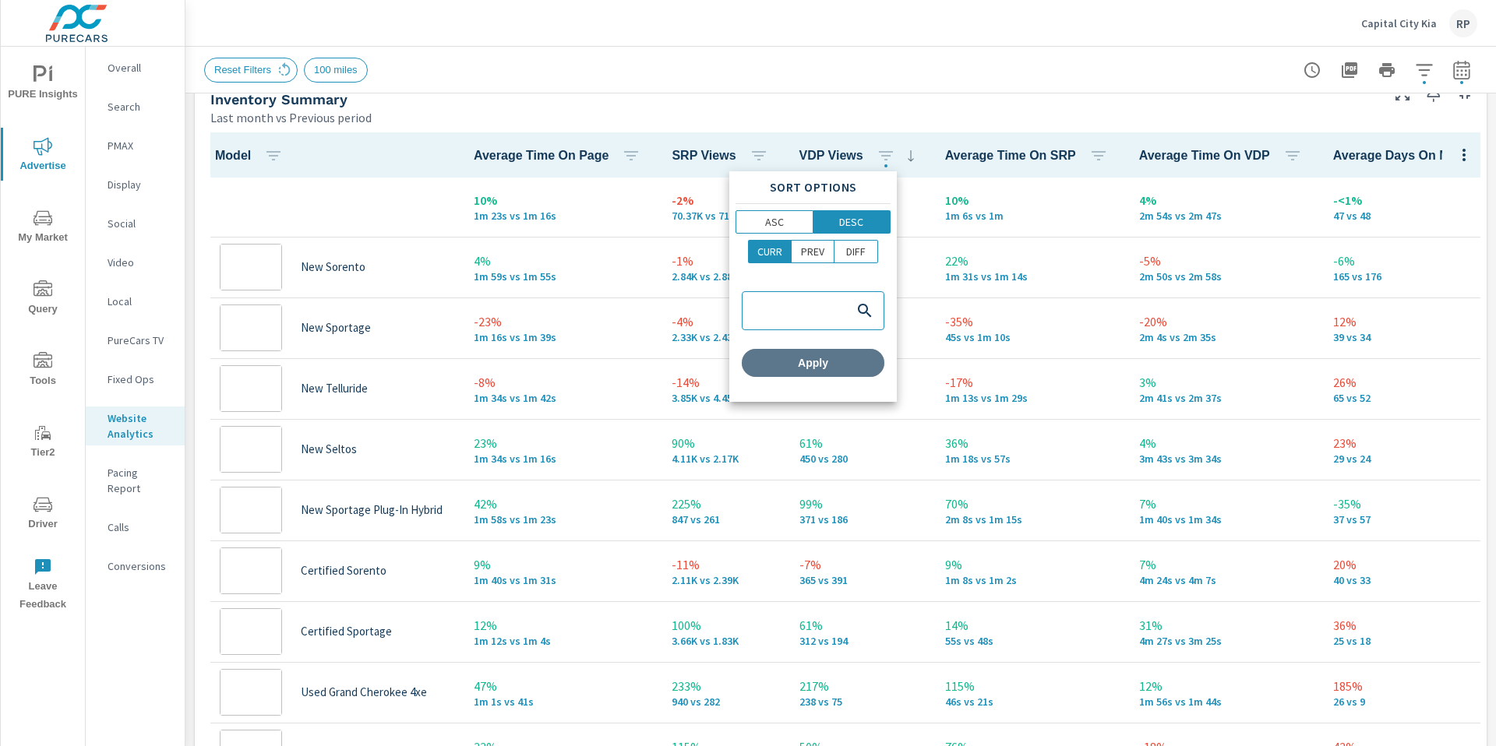
click at [837, 367] on span "Apply" at bounding box center [813, 363] width 130 height 14
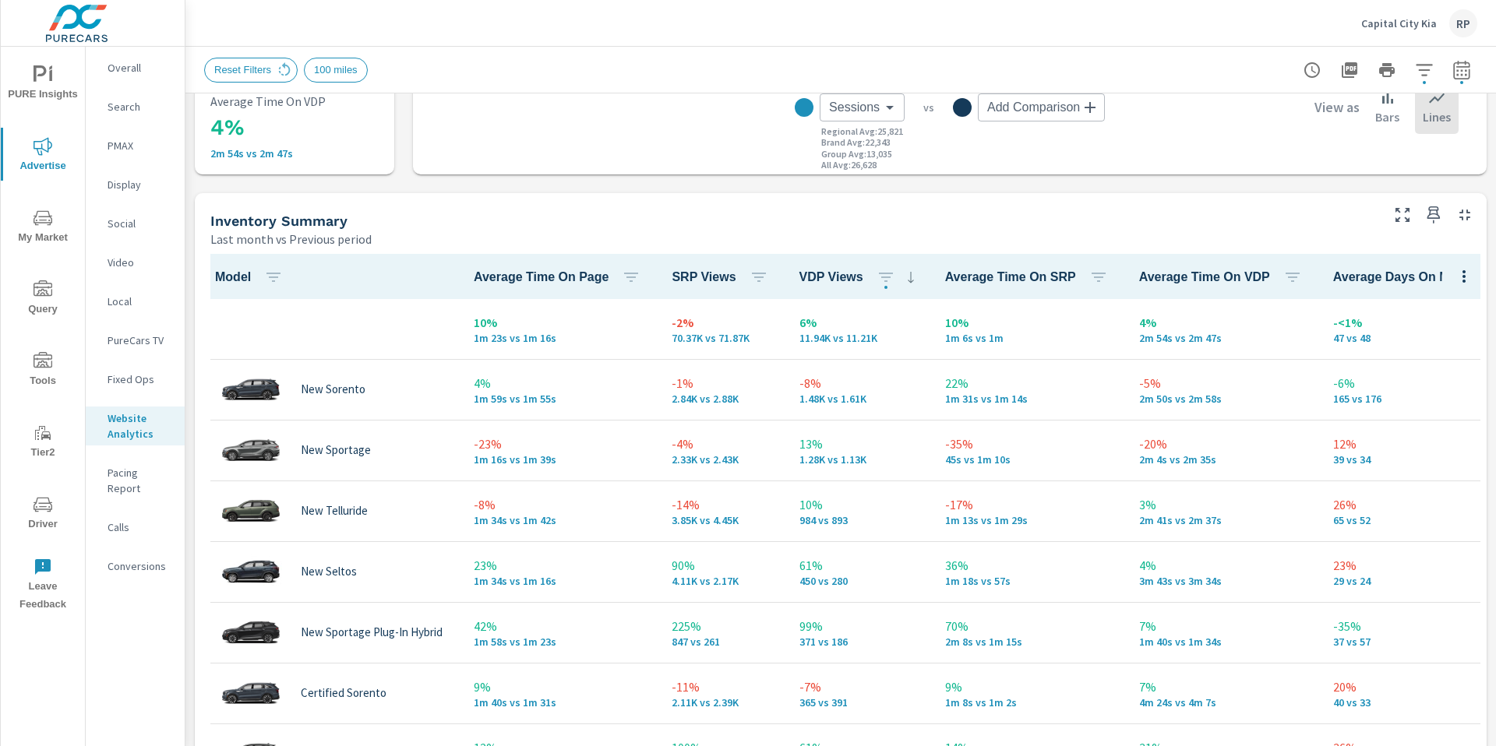
scroll to position [559, 0]
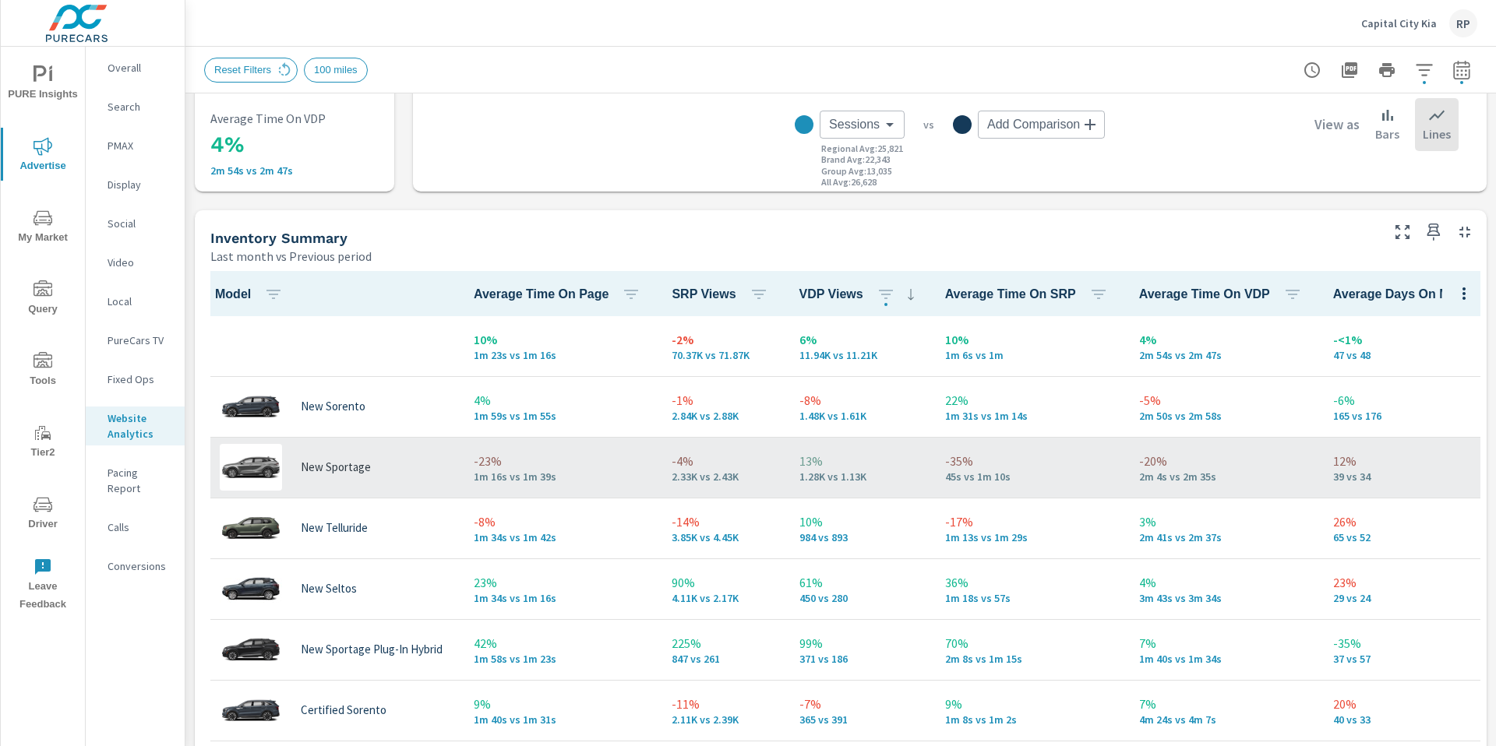
click at [1393, 231] on icon "button" at bounding box center [1402, 232] width 19 height 19
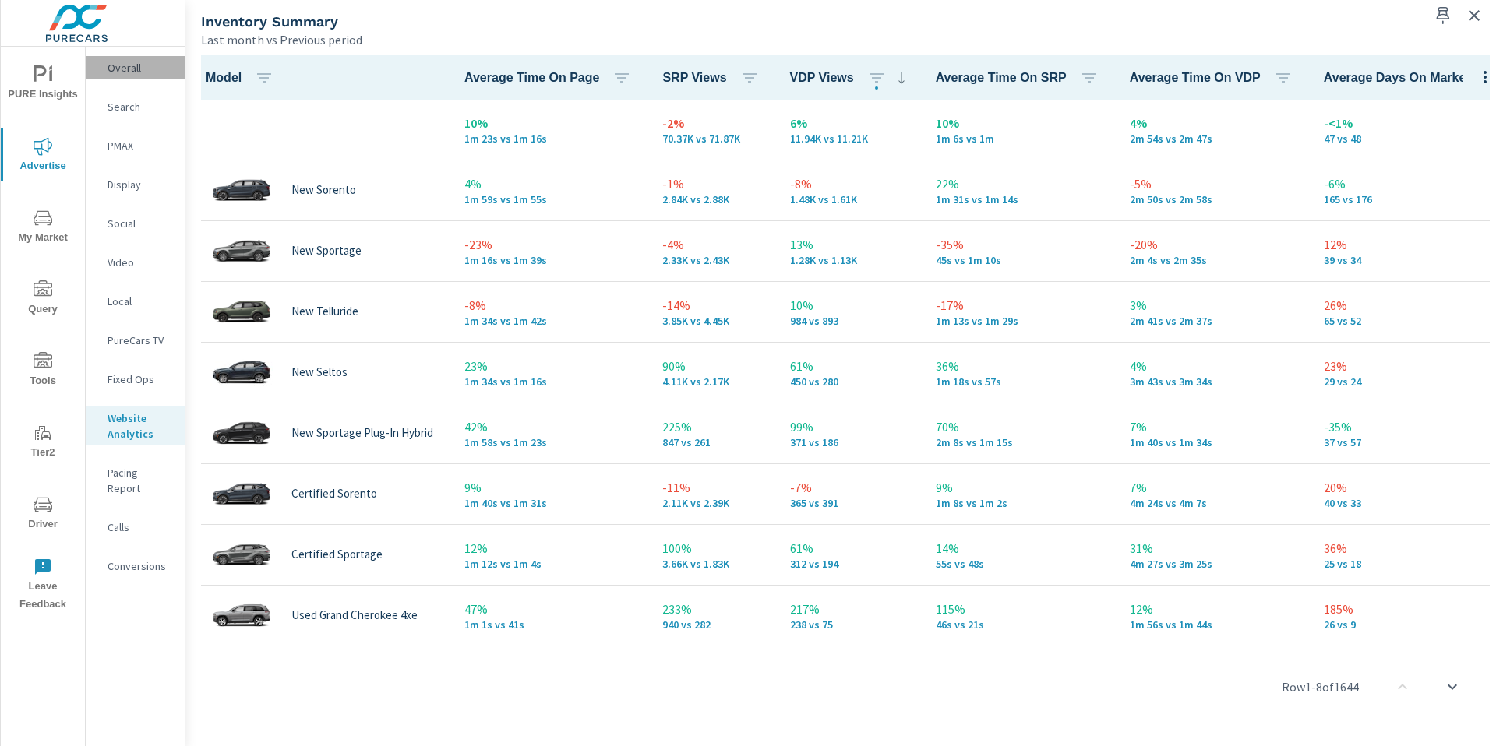
click at [144, 78] on div "Overall" at bounding box center [135, 67] width 99 height 23
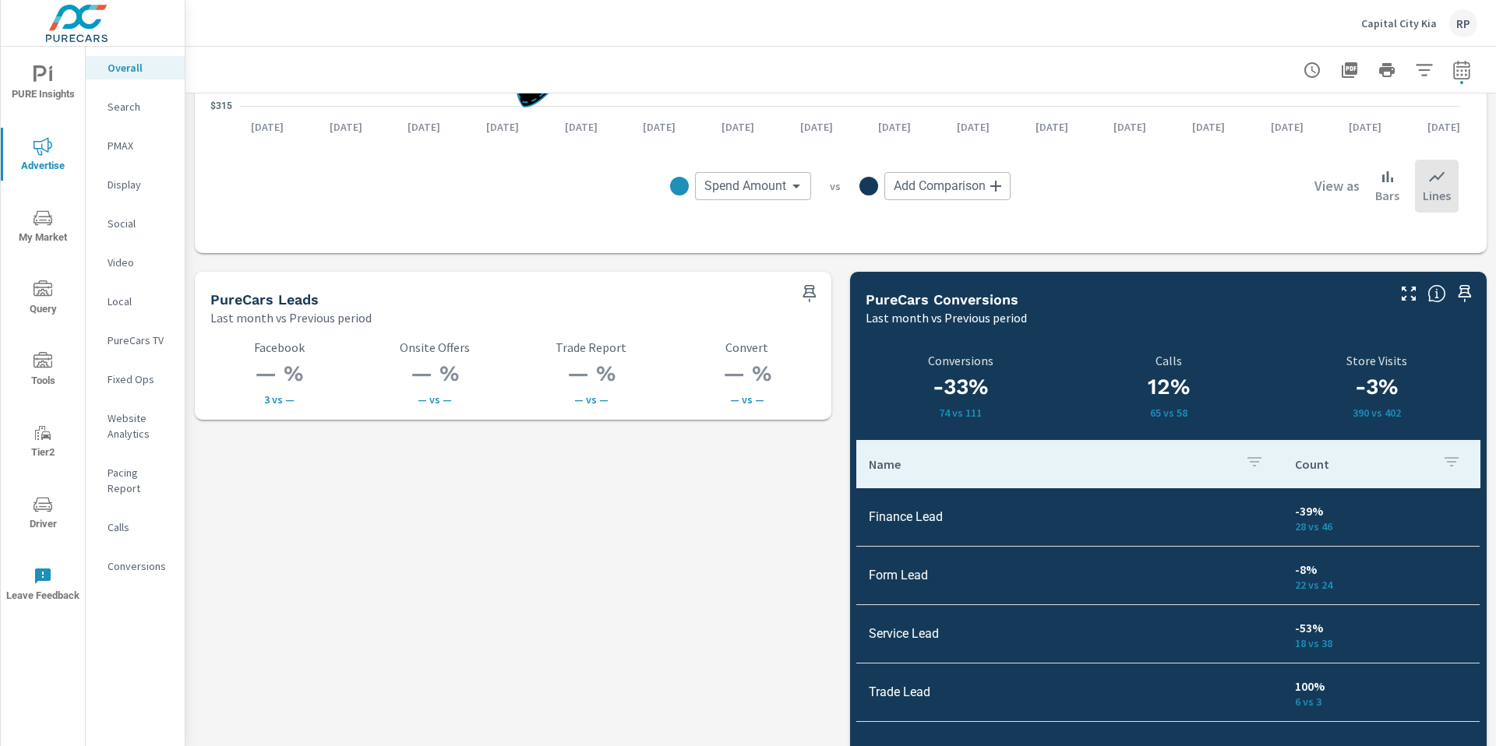
scroll to position [2002, 0]
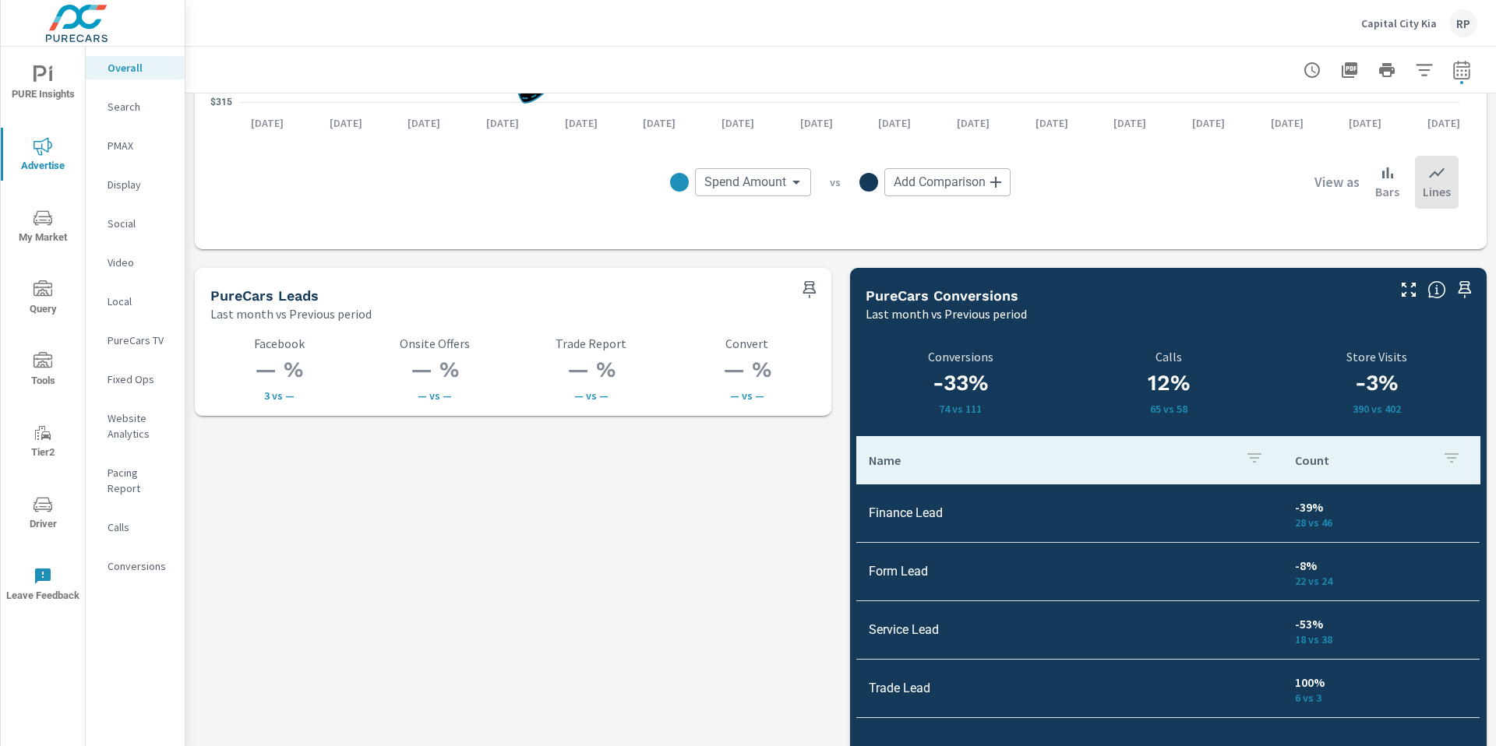
drag, startPoint x: 129, startPoint y: 195, endPoint x: 120, endPoint y: 231, distance: 37.6
click at [129, 200] on nav "Overall Search PMAX Display Social Video Local PureCars TV Fixed Ops Website An…" at bounding box center [135, 323] width 99 height 553
click at [120, 231] on div "Social" at bounding box center [135, 223] width 99 height 23
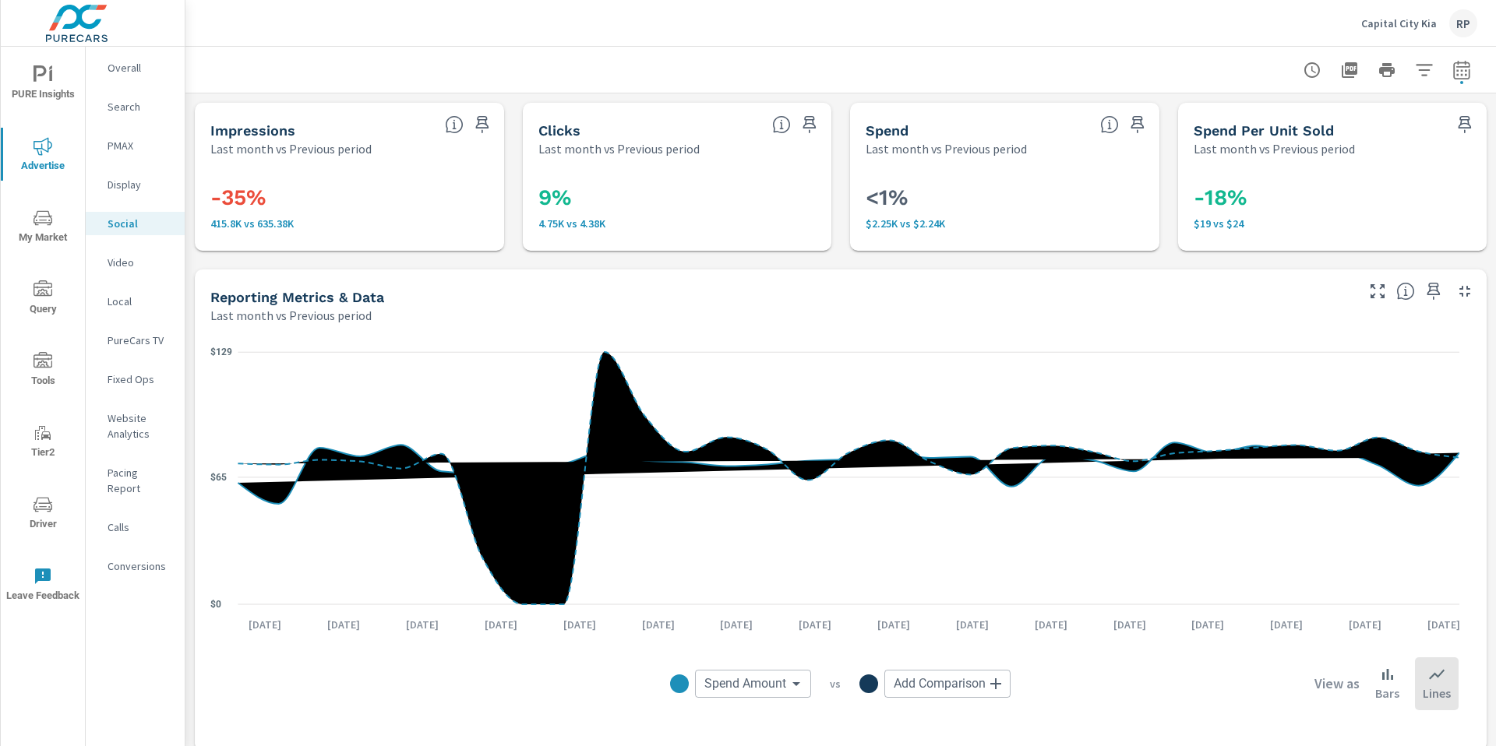
click at [130, 569] on nav "Overall Search PMAX Display Social Video Local PureCars TV Fixed Ops Website An…" at bounding box center [135, 323] width 99 height 553
click at [139, 72] on p "Overall" at bounding box center [140, 68] width 65 height 16
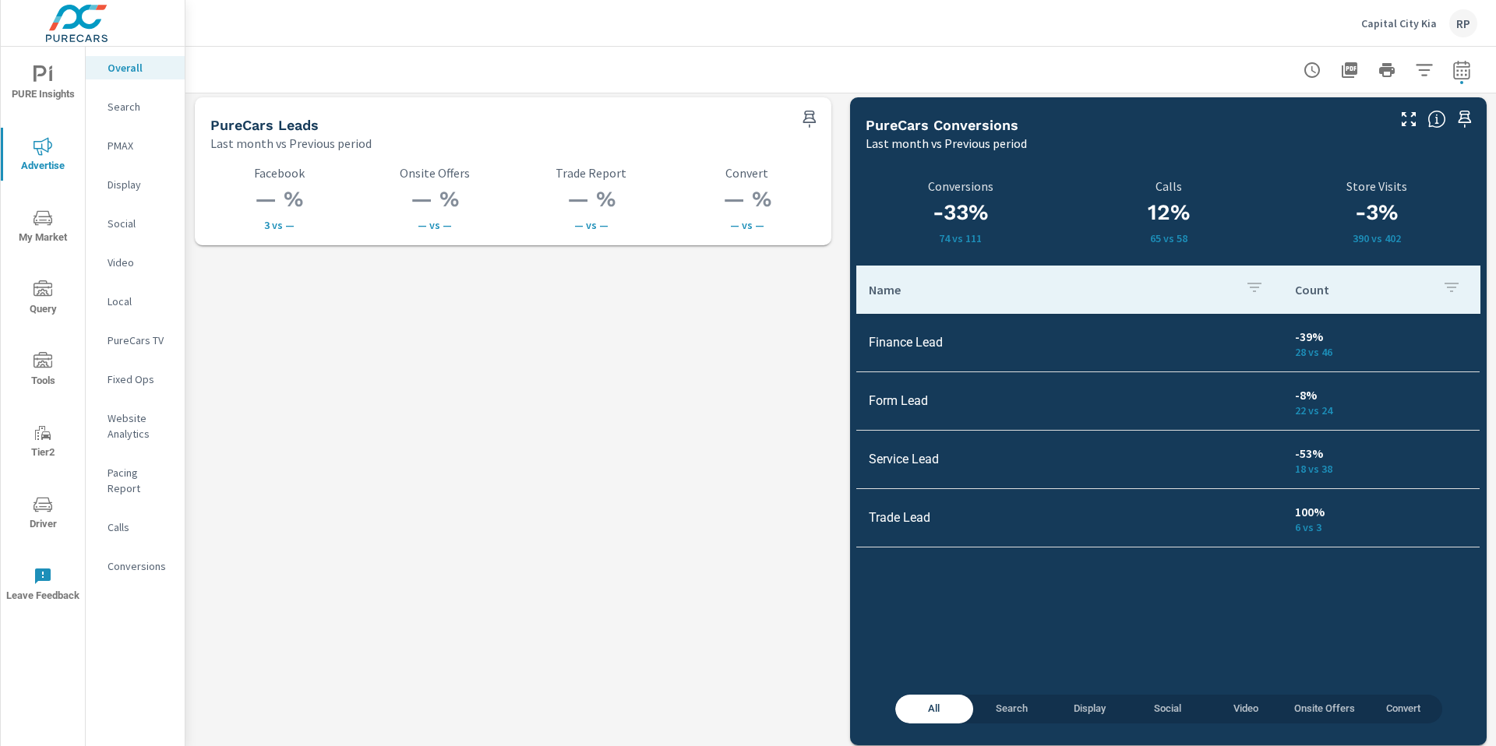
scroll to position [2181, 0]
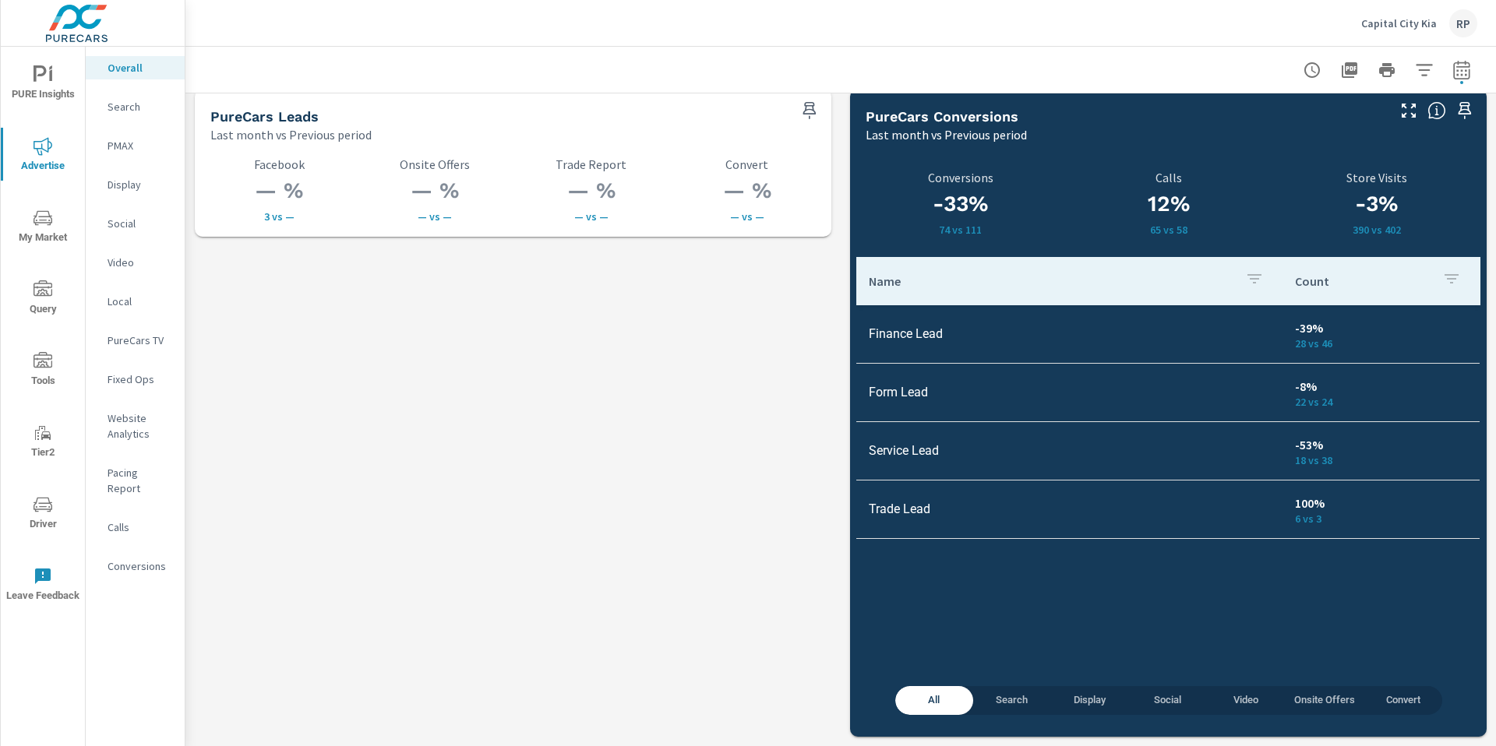
click at [984, 715] on div "All Search Display Social Video Onsite Offers Convert -33% 74 vs 111 Conversion…" at bounding box center [1168, 440] width 624 height 581
click at [1000, 704] on span "Search" at bounding box center [1011, 701] width 59 height 18
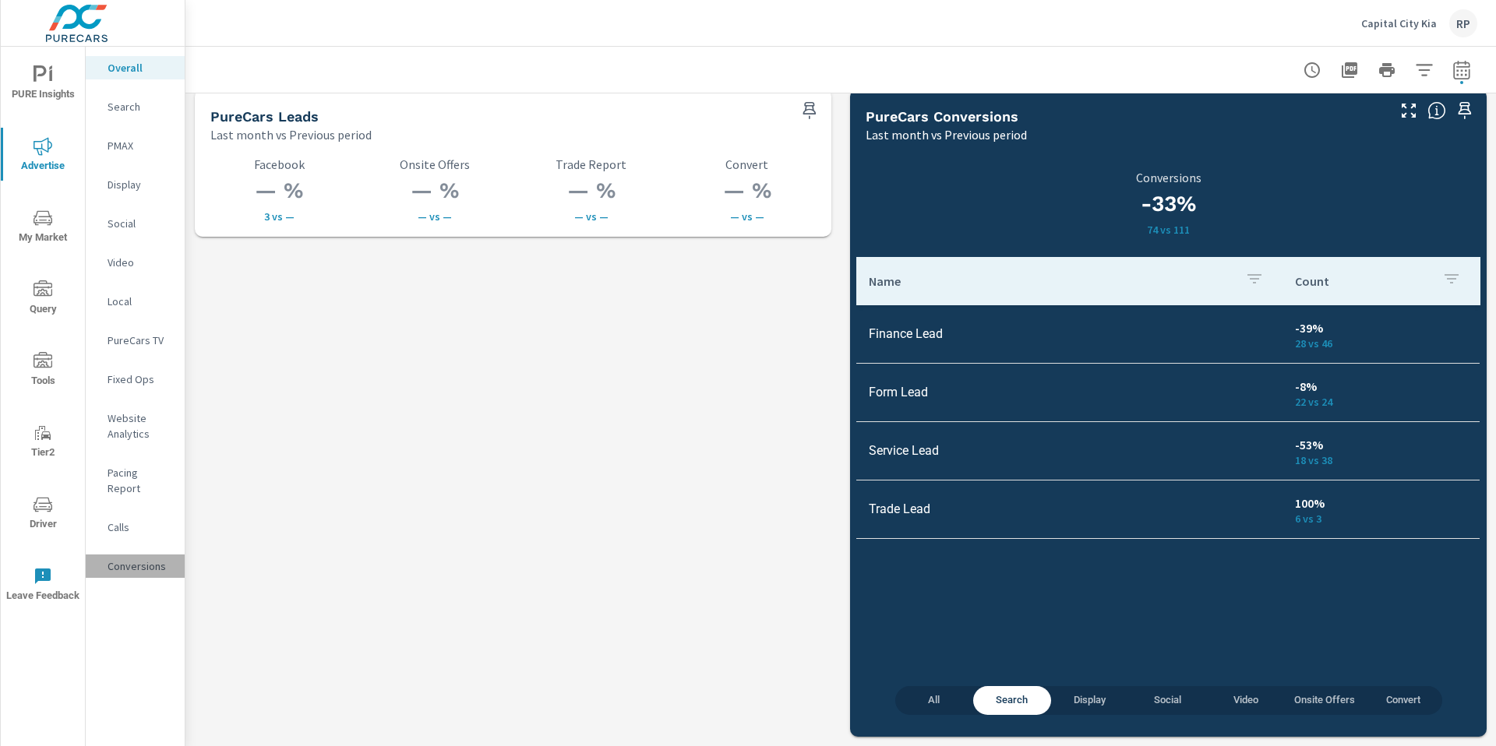
click at [137, 559] on p "Conversions" at bounding box center [140, 567] width 65 height 16
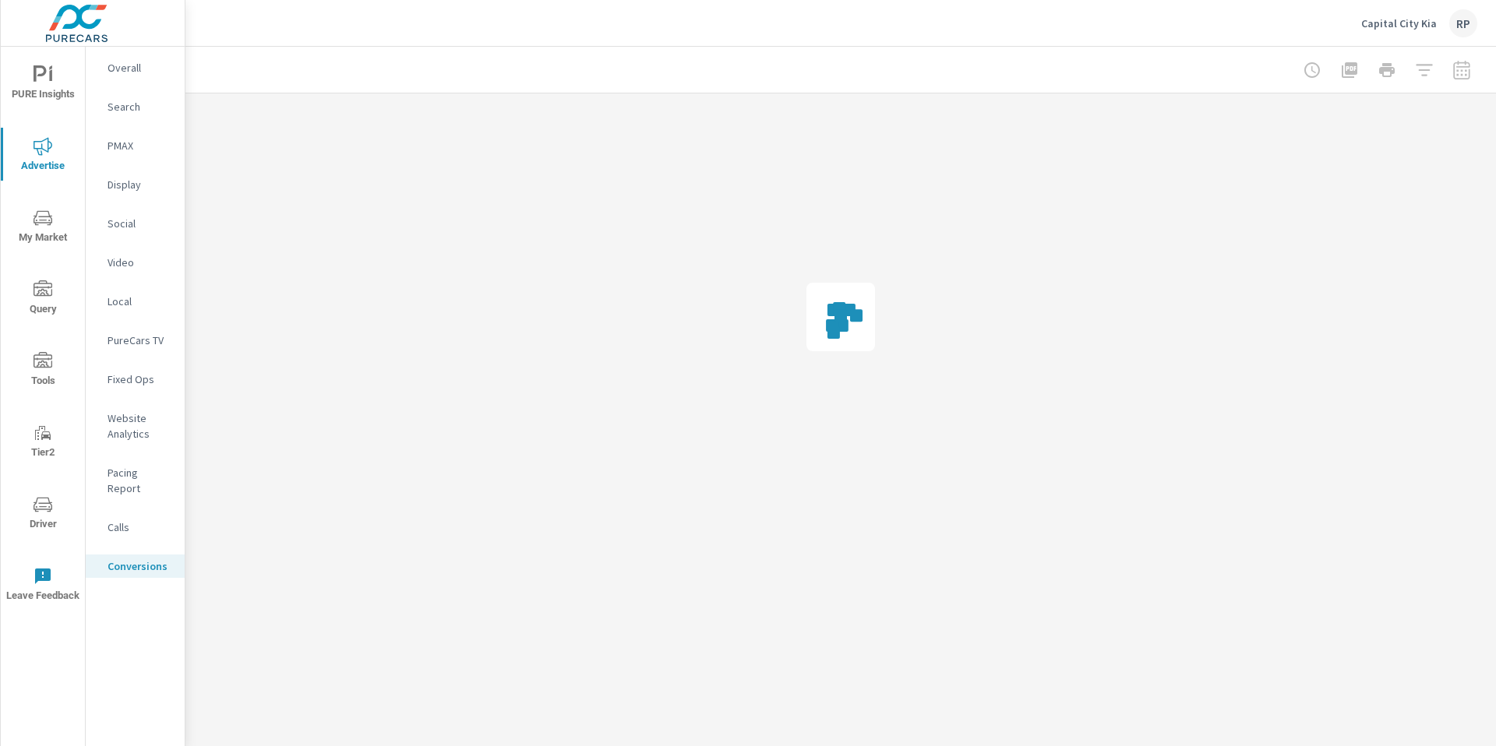
click at [140, 559] on p "Conversions" at bounding box center [140, 567] width 65 height 16
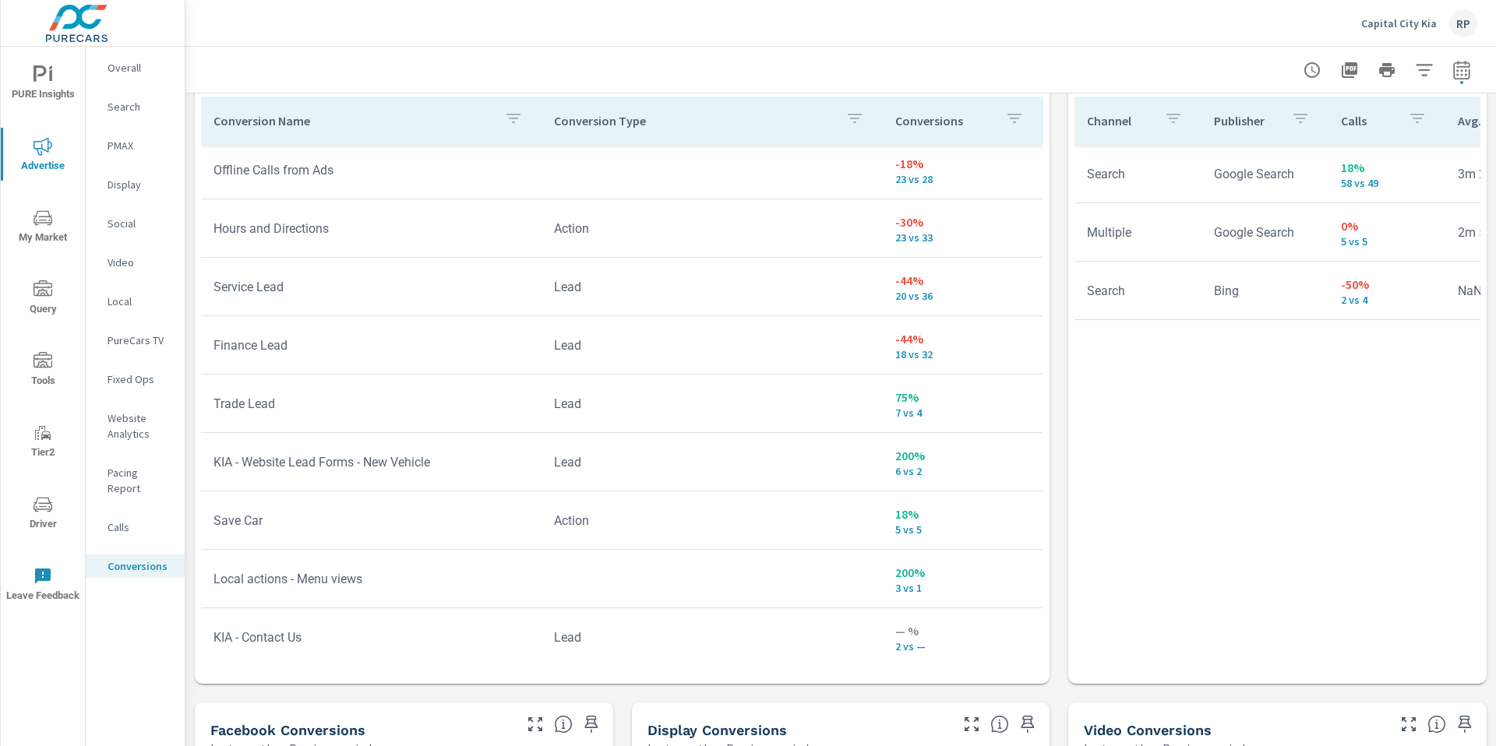
scroll to position [1010, 0]
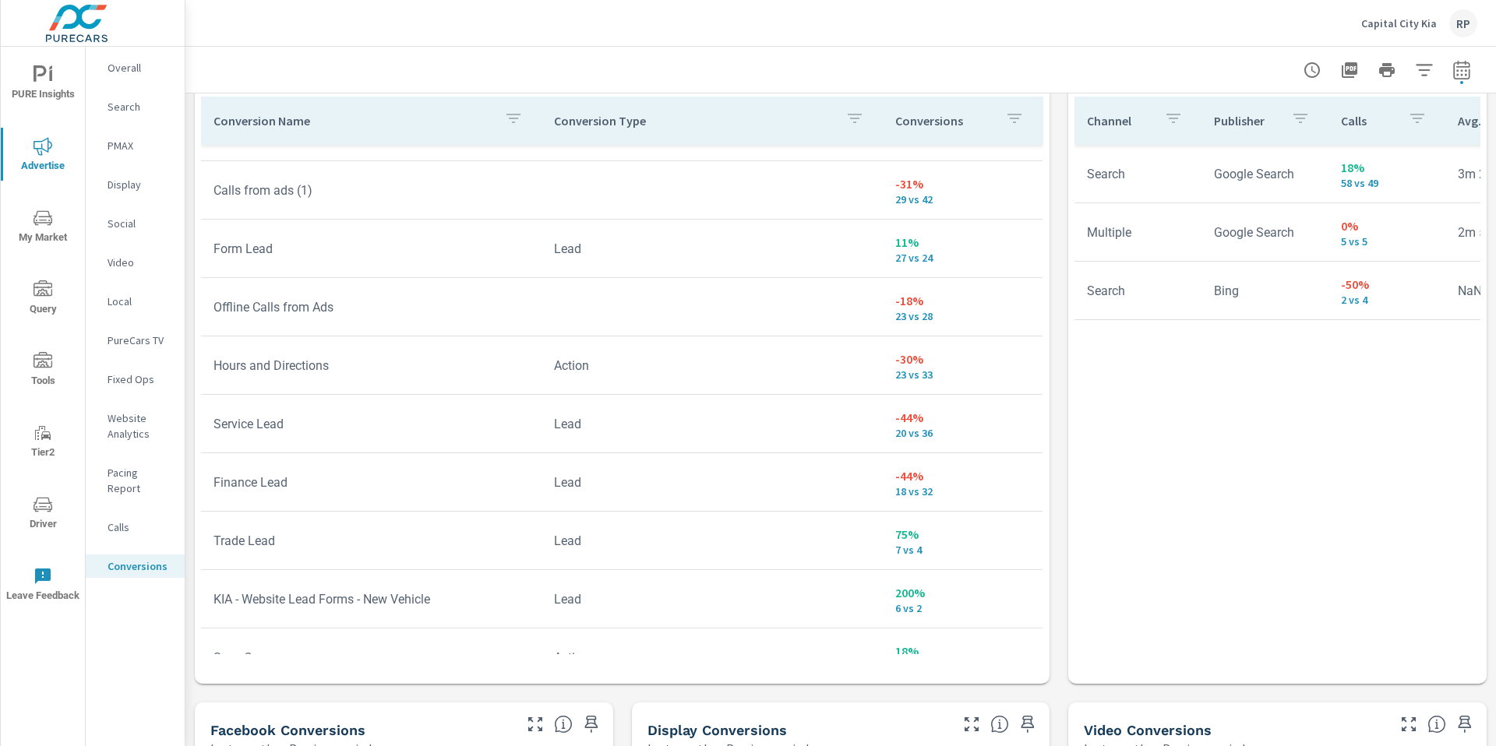
scroll to position [859, 0]
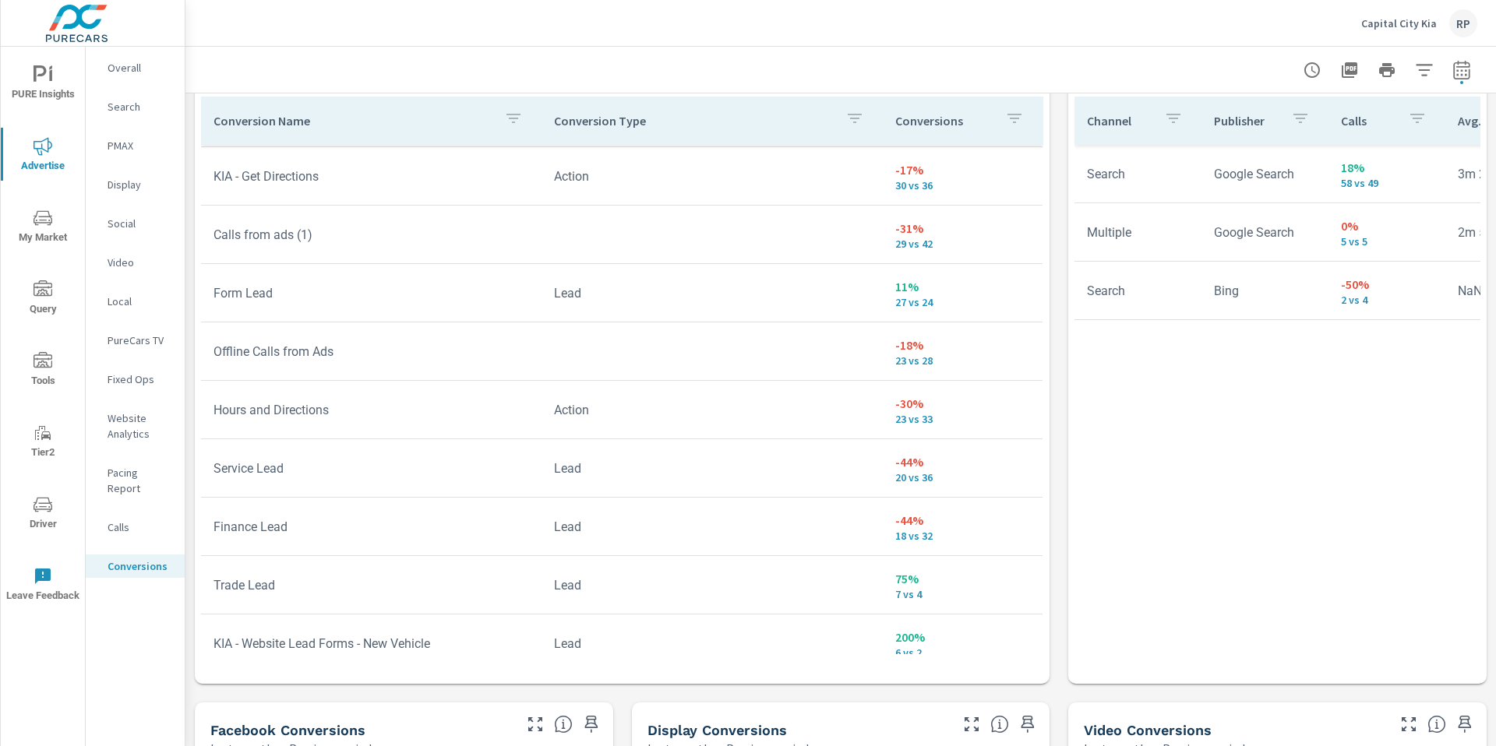
scroll to position [820, 0]
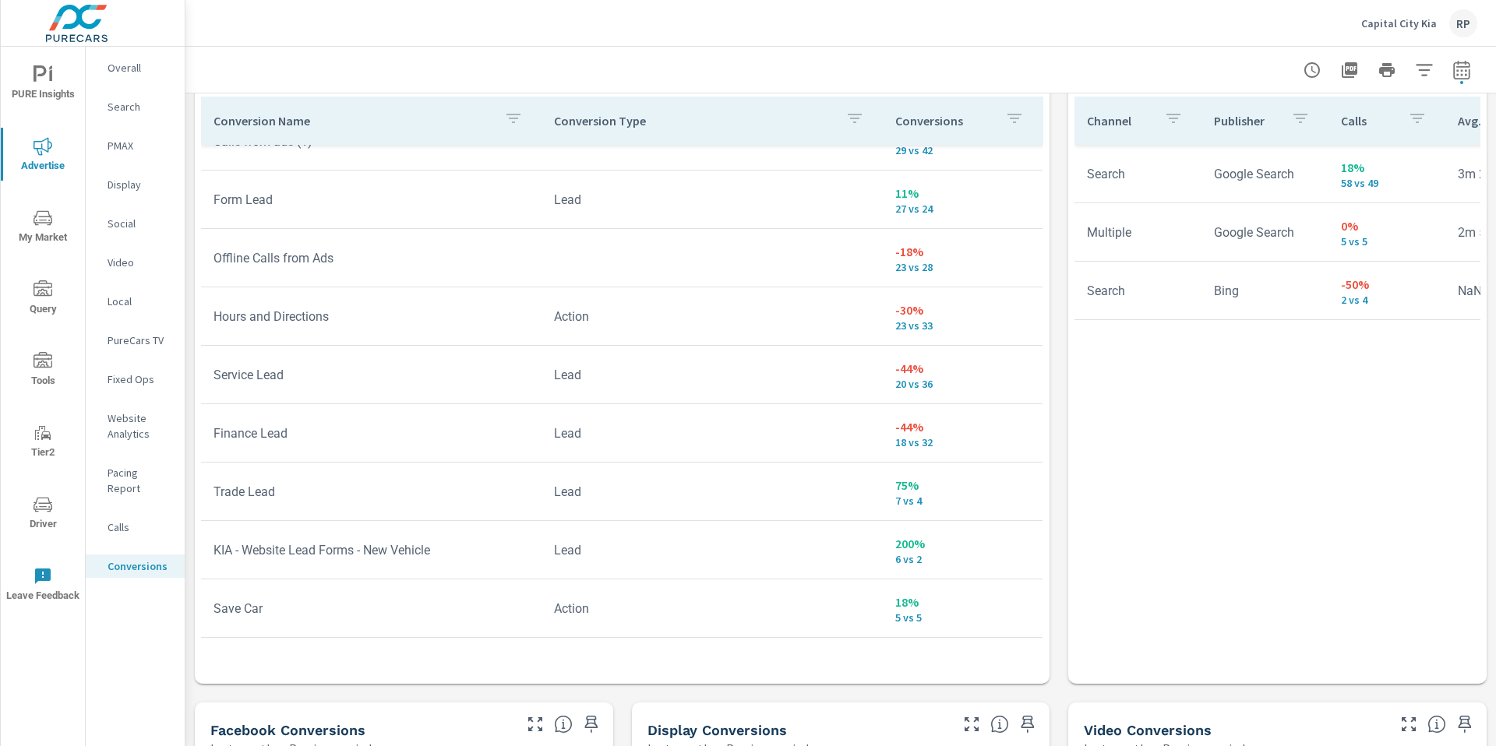
scroll to position [944, 0]
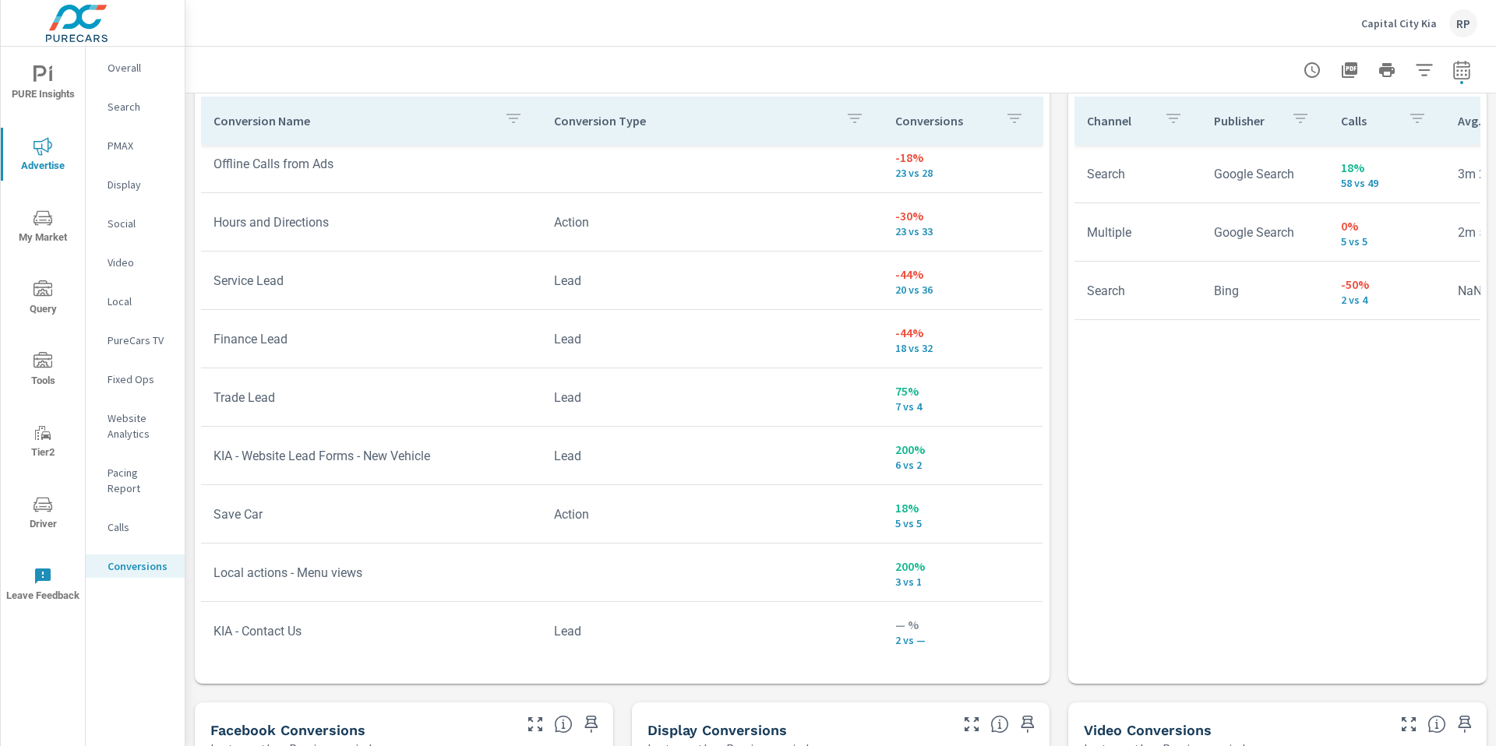
scroll to position [1010, 0]
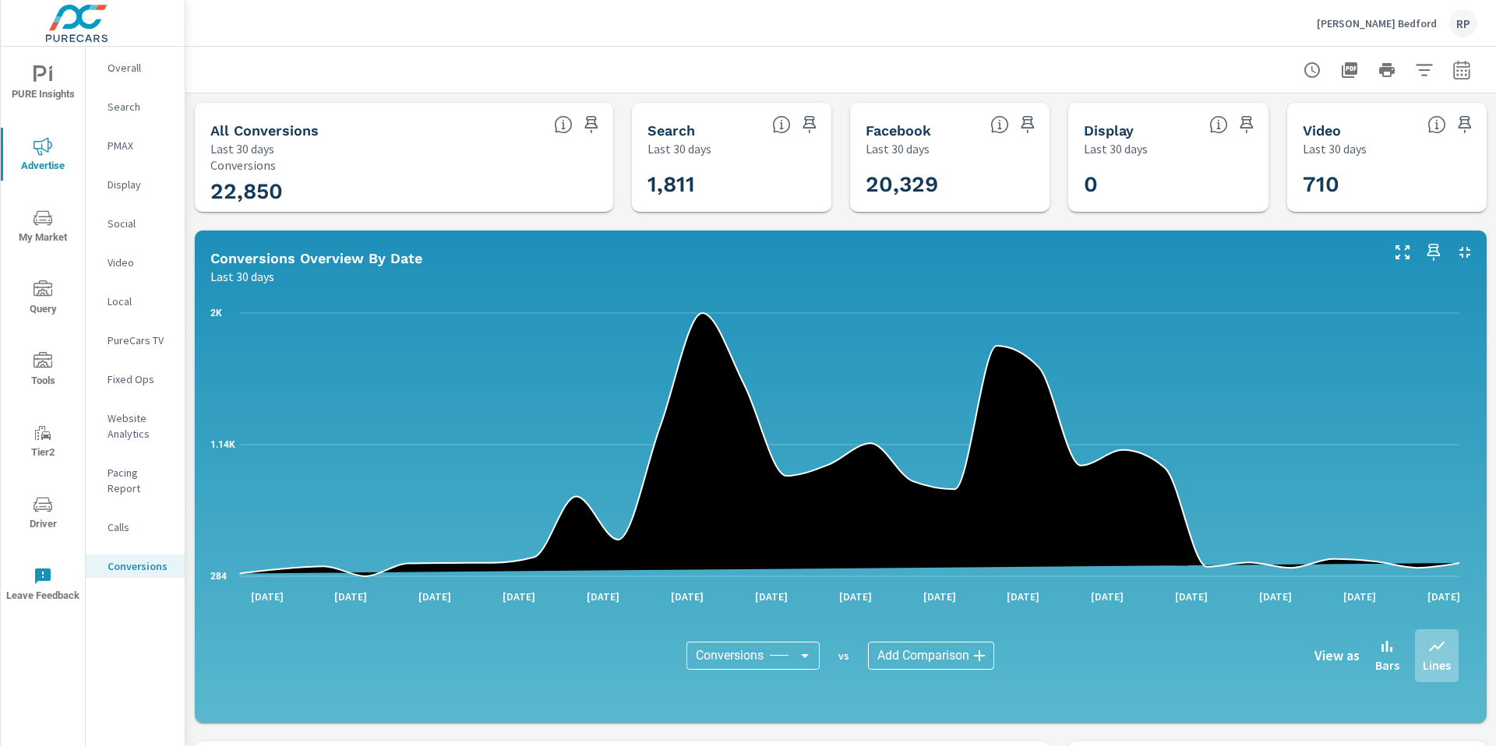
scroll to position [321, 0]
